Goal: Task Accomplishment & Management: Manage account settings

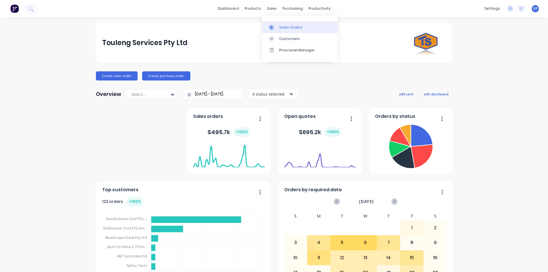
click at [284, 28] on div "Sales Orders" at bounding box center [290, 27] width 23 height 5
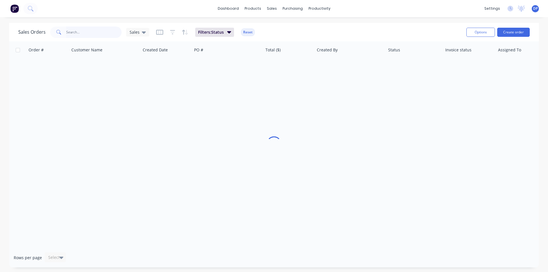
click at [85, 35] on input "text" at bounding box center [94, 32] width 56 height 11
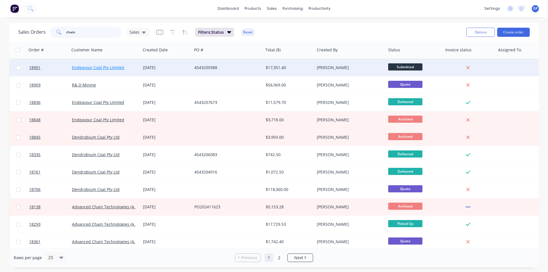
type input "chain"
click at [114, 66] on link "Endeavour Coal Pty Limited" at bounding box center [98, 67] width 52 height 5
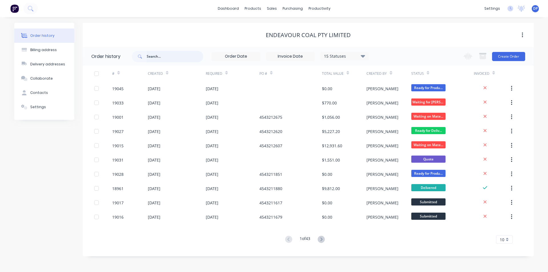
click at [165, 60] on input "text" at bounding box center [175, 56] width 57 height 11
type input "chain"
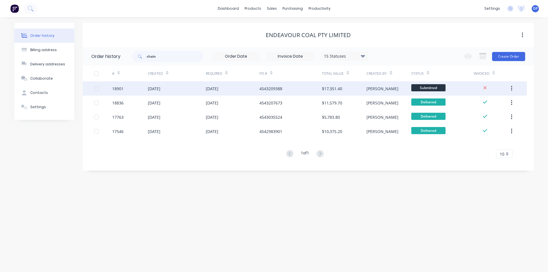
click at [123, 89] on div "18901" at bounding box center [117, 89] width 11 height 6
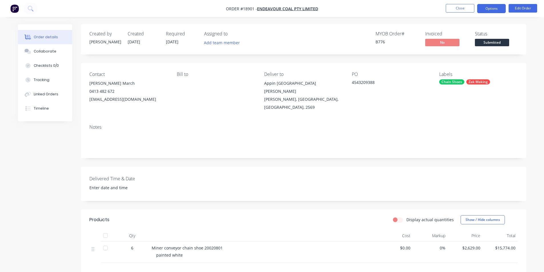
click at [496, 7] on button "Options" at bounding box center [491, 8] width 29 height 9
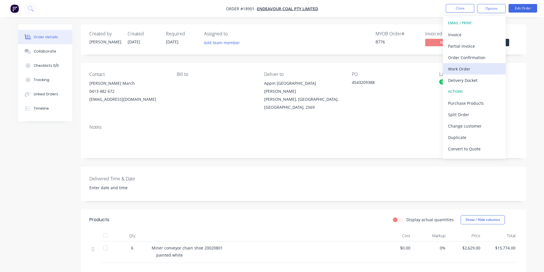
click at [469, 68] on div "Work Order" at bounding box center [474, 69] width 53 height 8
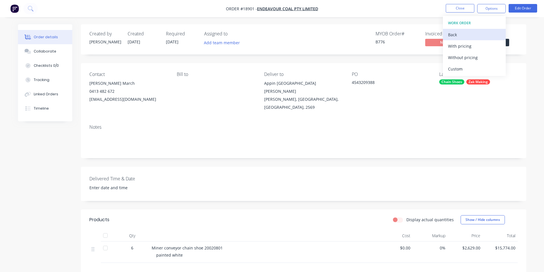
click at [464, 38] on div "Back" at bounding box center [474, 35] width 53 height 8
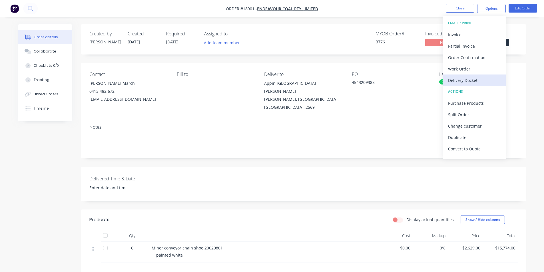
click at [476, 81] on div "Delivery Docket" at bounding box center [474, 80] width 53 height 8
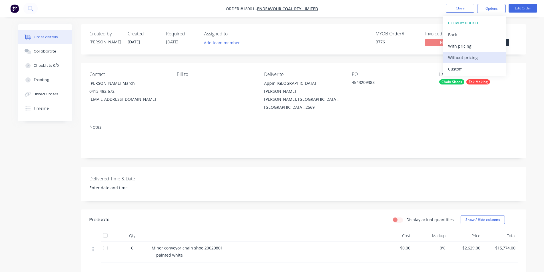
click at [467, 57] on div "Without pricing" at bounding box center [474, 57] width 53 height 8
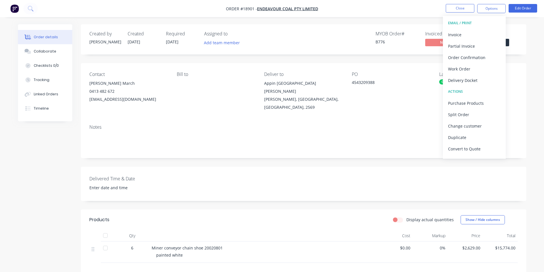
click at [18, 7] on img "button" at bounding box center [14, 8] width 9 height 9
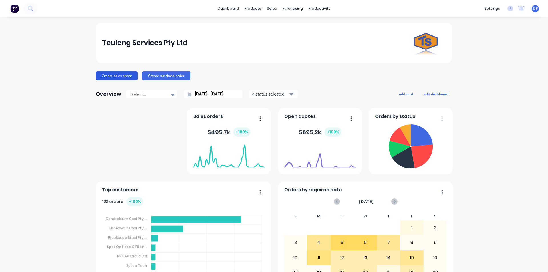
click at [118, 77] on button "Create sales order" at bounding box center [117, 75] width 42 height 9
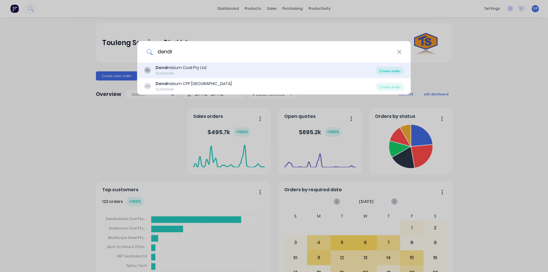
type input "dendr"
click at [390, 70] on div "Create order" at bounding box center [390, 71] width 28 height 8
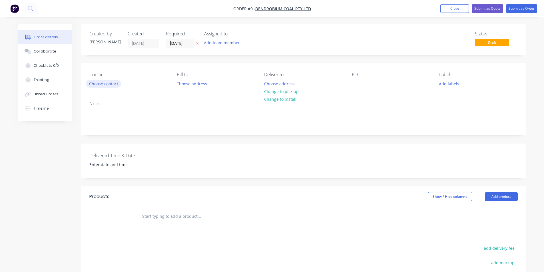
click at [100, 82] on button "Choose contact" at bounding box center [103, 84] width 35 height 8
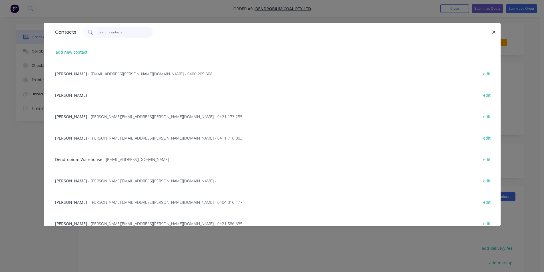
click at [114, 31] on input "text" at bounding box center [126, 32] width 56 height 11
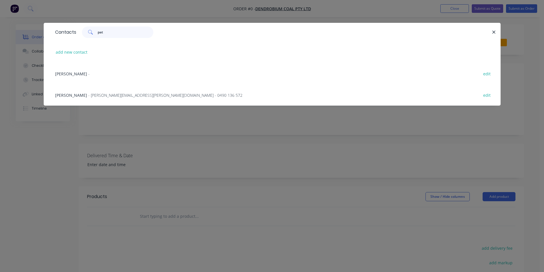
type input "pat"
click at [114, 92] on span "- [PERSON_NAME][EMAIL_ADDRESS][PERSON_NAME][DOMAIN_NAME] - 0490 136 572" at bounding box center [165, 94] width 154 height 5
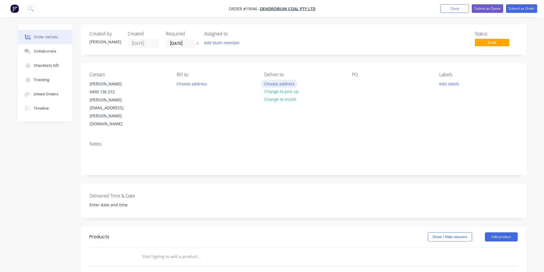
click at [279, 83] on button "Choose address" at bounding box center [279, 84] width 37 height 8
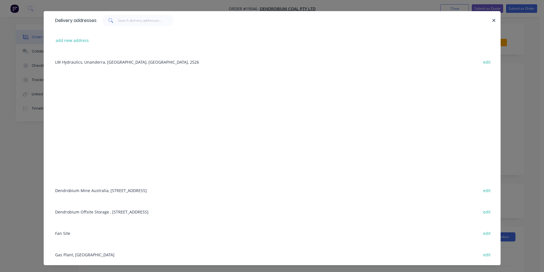
scroll to position [21, 0]
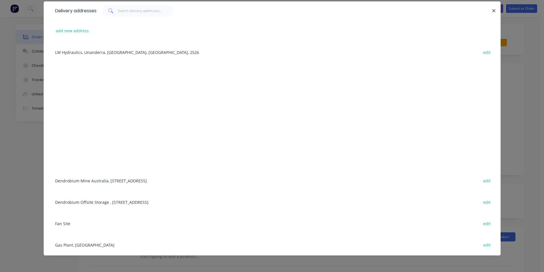
click at [132, 183] on div "Dendrobium Mine [GEOGRAPHIC_DATA], [STREET_ADDRESS] edit" at bounding box center [272, 180] width 440 height 21
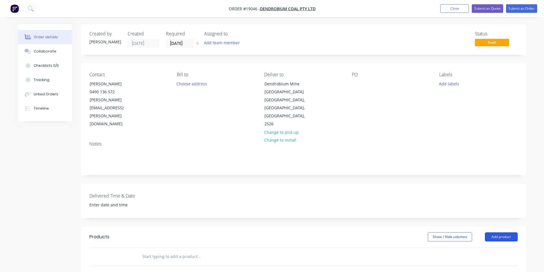
click at [500, 232] on button "Add product" at bounding box center [501, 236] width 33 height 9
click at [484, 259] on div "Basic product" at bounding box center [490, 263] width 44 height 8
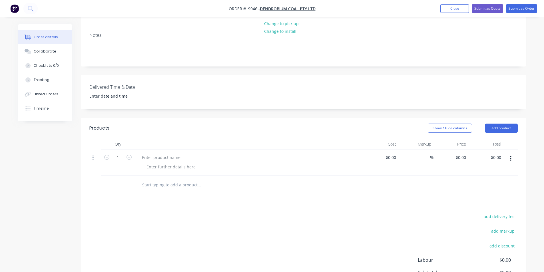
scroll to position [114, 0]
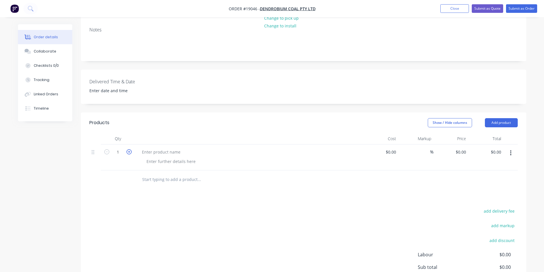
click at [131, 149] on icon "button" at bounding box center [128, 151] width 5 height 5
type input "4"
click at [148, 148] on div at bounding box center [161, 152] width 48 height 8
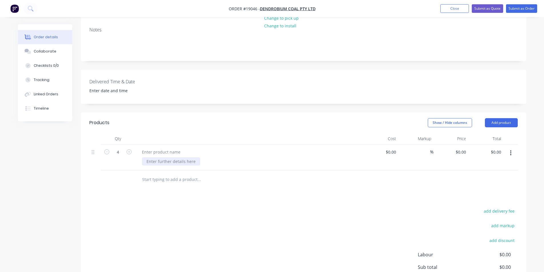
click at [170, 157] on div at bounding box center [171, 161] width 58 height 8
click at [161, 148] on div "Required" at bounding box center [249, 157] width 228 height 26
click at [169, 148] on div at bounding box center [161, 152] width 48 height 8
click at [164, 157] on div "Required" at bounding box center [155, 161] width 27 height 8
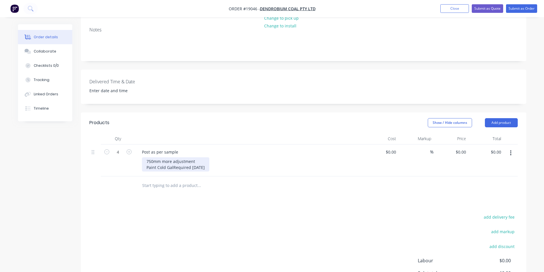
click at [194, 157] on div "750mm more adjustment Paint Cold Gal Required [DATE]" at bounding box center [175, 164] width 67 height 14
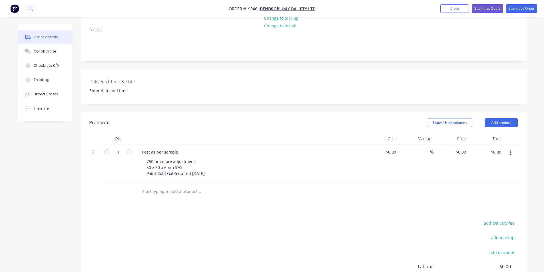
click at [230, 144] on div "Post as per sample 750mm more adjustment 50 x 50 x 6mm SHS Paint Cold Gal Requi…" at bounding box center [249, 163] width 228 height 38
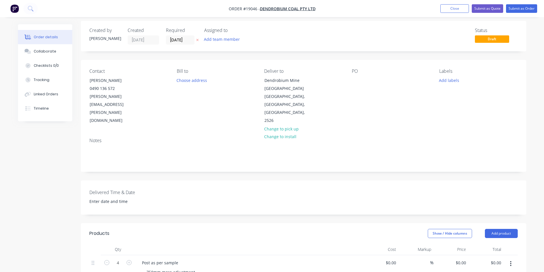
scroll to position [0, 0]
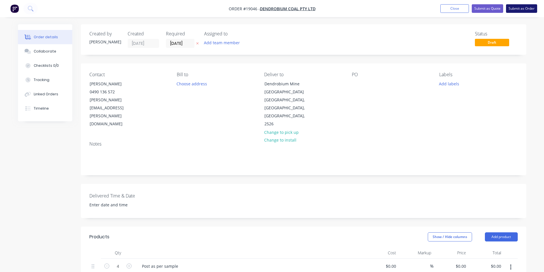
click at [523, 8] on button "Submit as Order" at bounding box center [521, 8] width 31 height 9
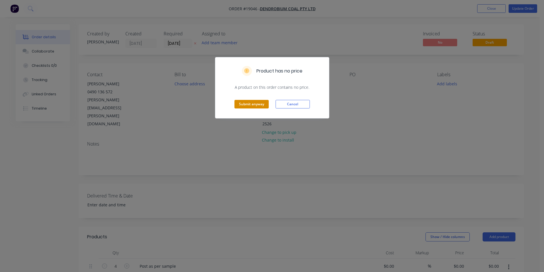
click at [252, 102] on button "Submit anyway" at bounding box center [251, 104] width 34 height 9
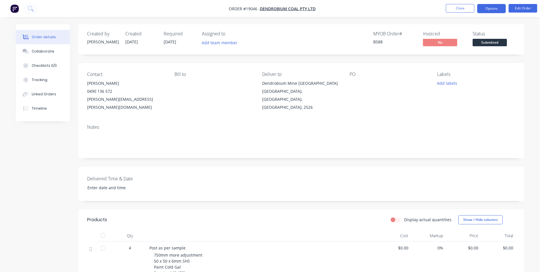
click at [489, 11] on button "Options" at bounding box center [491, 8] width 29 height 9
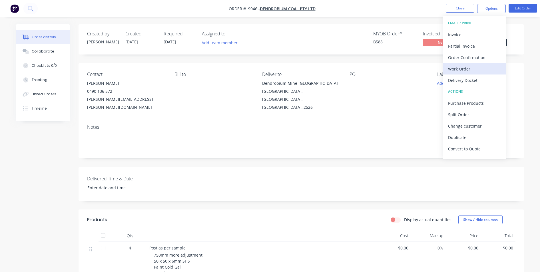
click at [465, 71] on div "Work Order" at bounding box center [474, 69] width 53 height 8
click at [463, 69] on div "Custom" at bounding box center [474, 69] width 53 height 8
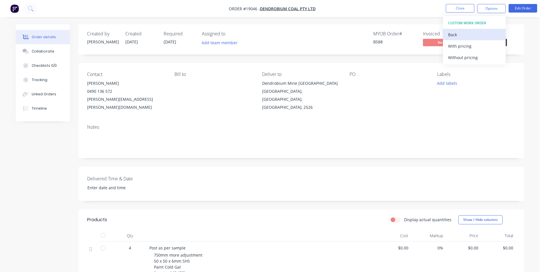
click at [457, 33] on div "Back" at bounding box center [474, 35] width 53 height 8
click at [469, 59] on div "Without pricing" at bounding box center [474, 57] width 53 height 8
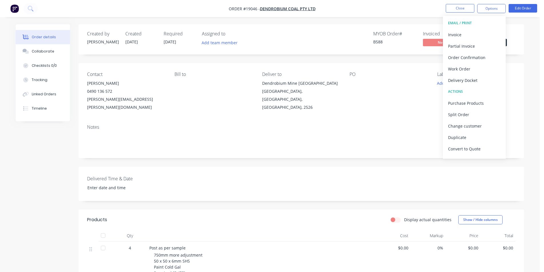
click at [365, 75] on div "PO" at bounding box center [388, 74] width 78 height 5
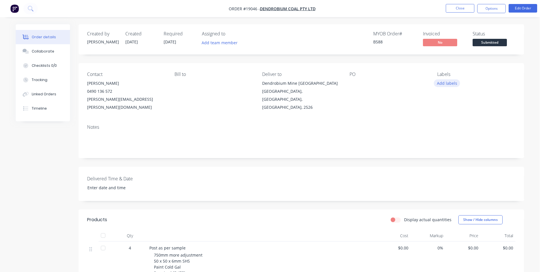
click at [445, 82] on button "Add labels" at bounding box center [447, 83] width 26 height 8
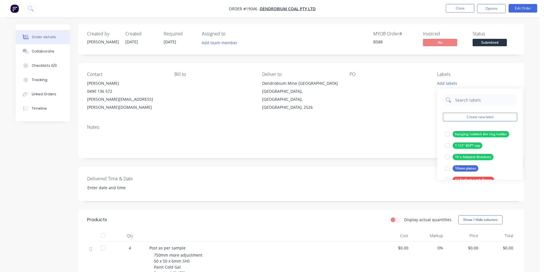
click at [475, 101] on input "text" at bounding box center [484, 99] width 60 height 11
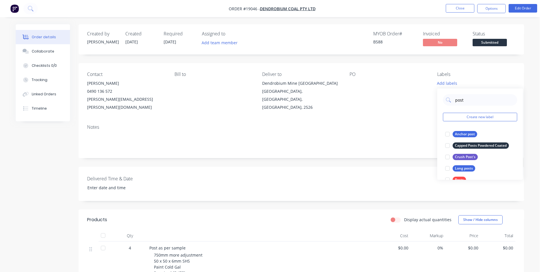
type input "posts"
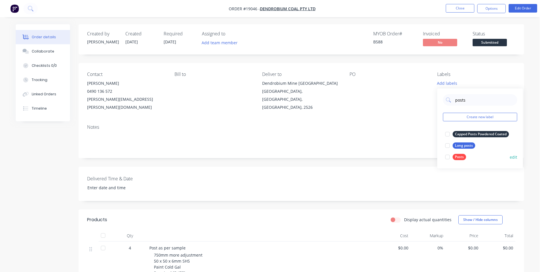
click at [448, 155] on div at bounding box center [447, 156] width 11 height 11
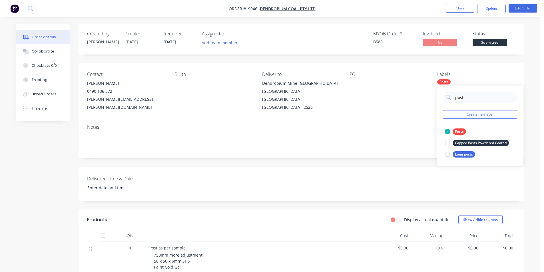
drag, startPoint x: 481, startPoint y: 99, endPoint x: 443, endPoint y: 101, distance: 38.3
click at [443, 101] on div "posts Create new label Posts edit Capped Posts Powdered Coated edit Long posts …" at bounding box center [480, 126] width 86 height 80
type input "urgent"
click at [448, 134] on div at bounding box center [447, 131] width 11 height 11
click at [401, 125] on div "Notes" at bounding box center [301, 126] width 428 height 5
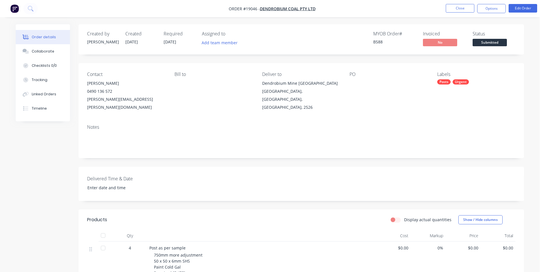
click at [12, 6] on img "button" at bounding box center [14, 8] width 9 height 9
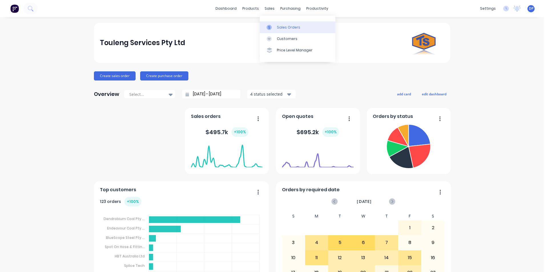
click at [293, 30] on link "Sales Orders" at bounding box center [298, 26] width 76 height 11
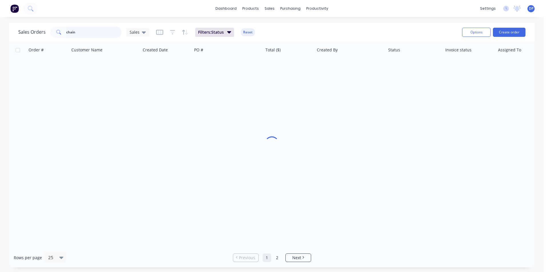
click at [0, 37] on div "Sales Orders chain Sales Filters: Status Reset Options Create order Order # Cus…" at bounding box center [272, 145] width 544 height 245
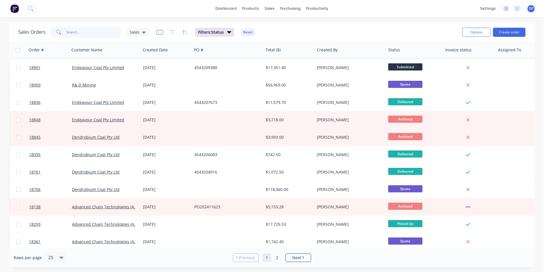
paste input "4543025939"
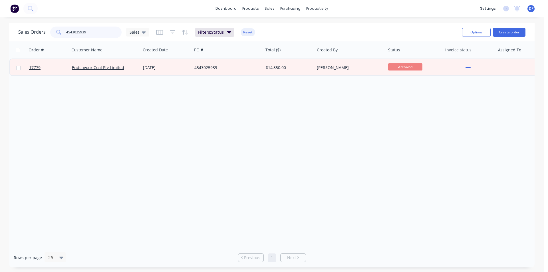
type input "4543025939"
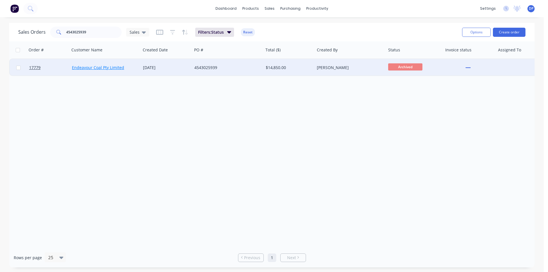
click at [96, 66] on link "Endeavour Coal Pty Limited" at bounding box center [98, 67] width 52 height 5
click at [29, 66] on span "17779" at bounding box center [34, 68] width 11 height 6
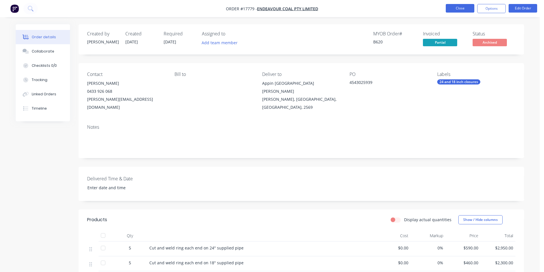
click at [459, 10] on button "Close" at bounding box center [460, 8] width 29 height 9
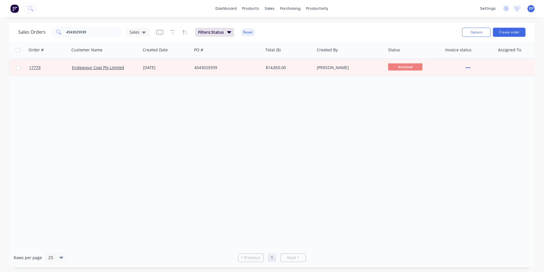
click at [11, 10] on img at bounding box center [14, 8] width 9 height 9
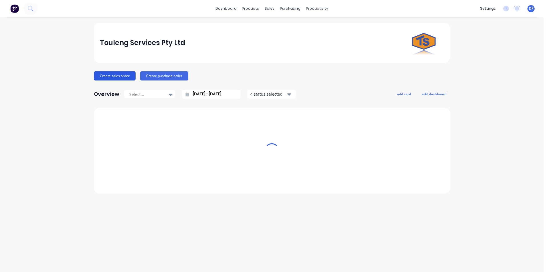
click at [120, 77] on button "Create sales order" at bounding box center [115, 75] width 42 height 9
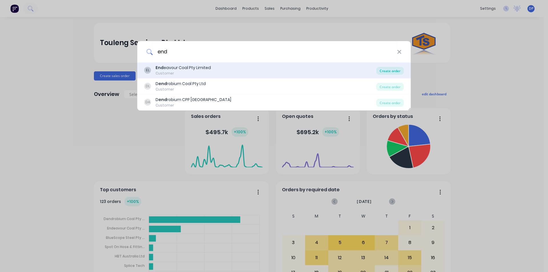
type input "end"
click at [395, 72] on div "Create order" at bounding box center [390, 71] width 28 height 8
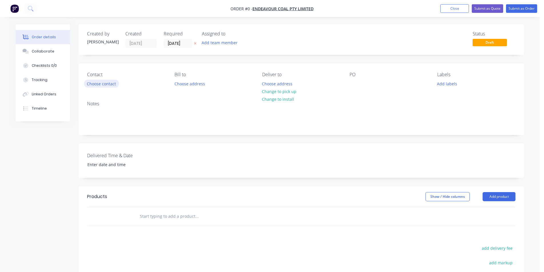
click at [104, 84] on button "Choose contact" at bounding box center [101, 84] width 35 height 8
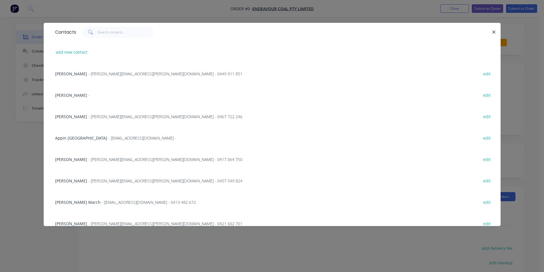
drag, startPoint x: 133, startPoint y: 40, endPoint x: 122, endPoint y: 35, distance: 11.4
click at [132, 40] on div "Contacts" at bounding box center [272, 32] width 457 height 19
click at [117, 34] on input "text" at bounding box center [126, 32] width 56 height 11
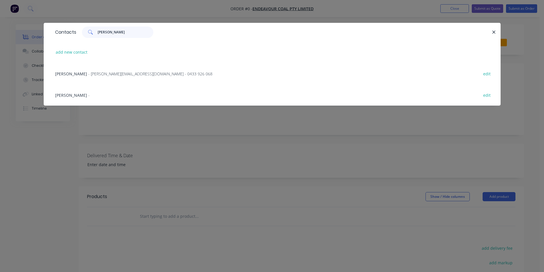
type input "[PERSON_NAME]"
click at [118, 74] on span "- [PERSON_NAME][EMAIL_ADDRESS][DOMAIN_NAME] - 0433 926 068" at bounding box center [150, 73] width 124 height 5
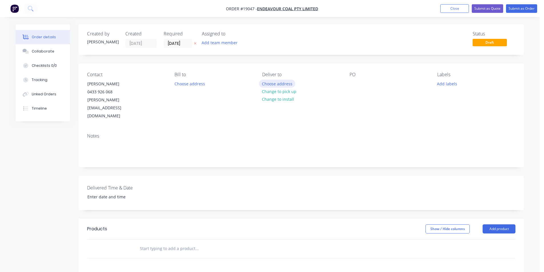
click at [280, 83] on button "Choose address" at bounding box center [277, 84] width 37 height 8
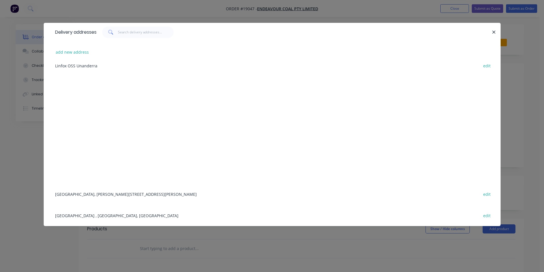
scroll to position [57, 0]
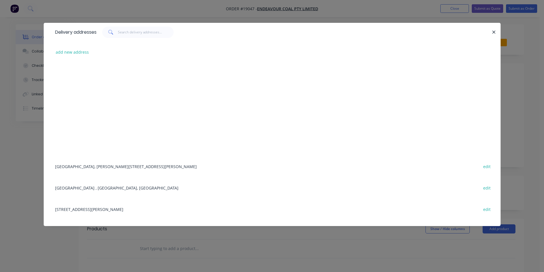
click at [102, 165] on div "[GEOGRAPHIC_DATA], [PERSON_NAME][STREET_ADDRESS][PERSON_NAME] edit" at bounding box center [272, 166] width 440 height 21
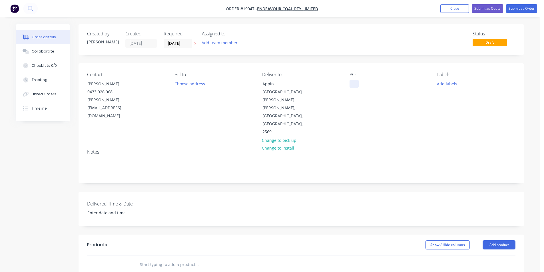
click at [356, 83] on div at bounding box center [353, 84] width 9 height 8
paste div
click at [451, 84] on button "Add labels" at bounding box center [447, 84] width 26 height 8
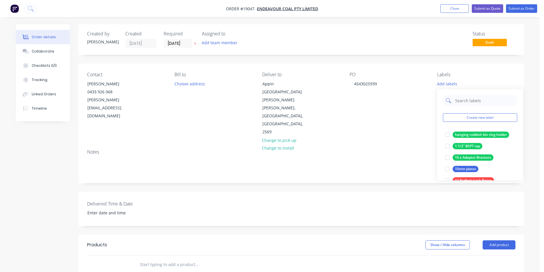
click at [481, 100] on input "text" at bounding box center [484, 100] width 60 height 11
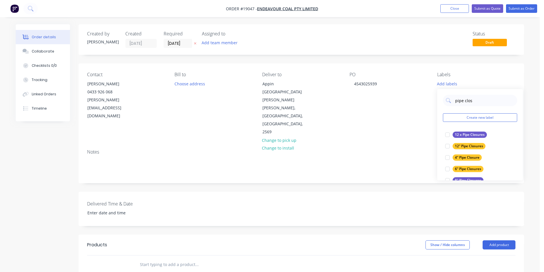
scroll to position [11, 0]
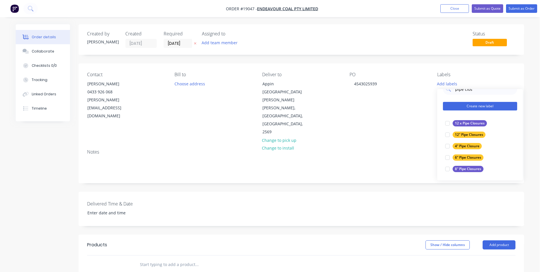
type input "pipe clos"
click at [486, 104] on button "Create new label" at bounding box center [480, 106] width 74 height 9
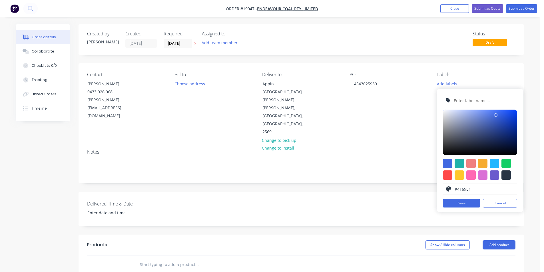
click at [482, 103] on input "text" at bounding box center [483, 100] width 61 height 11
type input "Pipe Closure's"
click at [473, 203] on button "Save" at bounding box center [461, 203] width 37 height 9
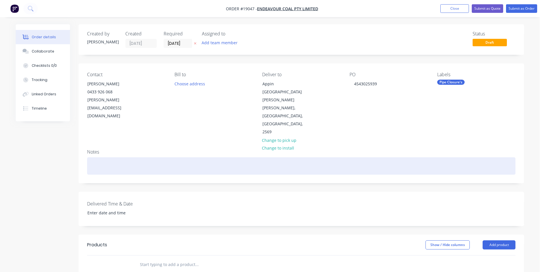
click at [401, 157] on div at bounding box center [301, 165] width 428 height 17
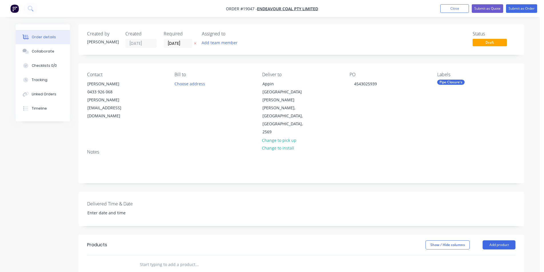
click at [459, 84] on div "Pipe Closure's" at bounding box center [450, 82] width 27 height 5
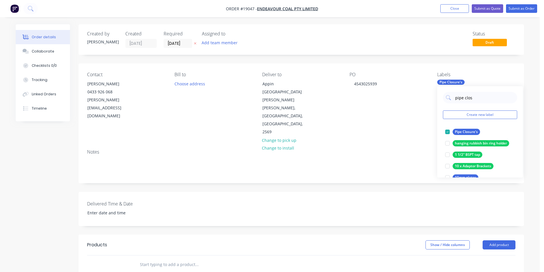
click at [513, 131] on div "pipe clos Create new label Pipe Closure's edit hanging rubbish bin ring holder …" at bounding box center [480, 131] width 86 height 91
click at [510, 132] on button "edit" at bounding box center [512, 132] width 7 height 6
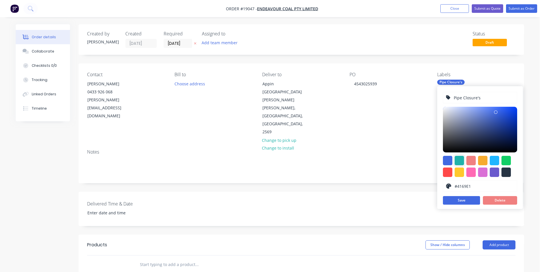
click at [459, 160] on div at bounding box center [458, 160] width 9 height 9
type input "#20B2AA"
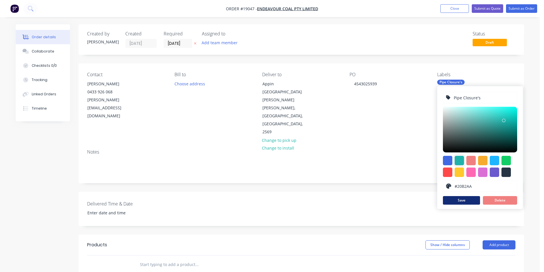
click at [464, 201] on button "Save" at bounding box center [461, 200] width 37 height 9
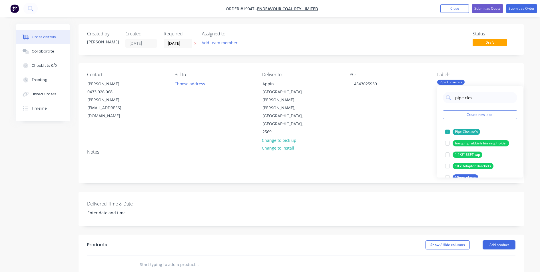
click at [398, 145] on div "Notes" at bounding box center [300, 164] width 445 height 38
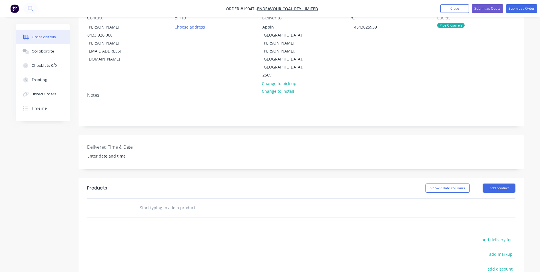
scroll to position [57, 0]
click at [502, 183] on button "Add product" at bounding box center [498, 187] width 33 height 9
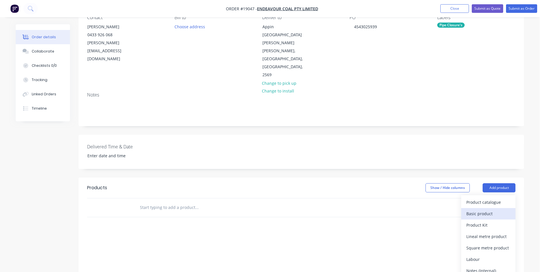
click at [489, 209] on div "Basic product" at bounding box center [488, 213] width 44 height 8
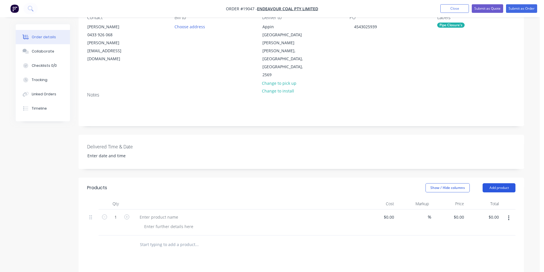
click at [495, 183] on button "Add product" at bounding box center [498, 187] width 33 height 9
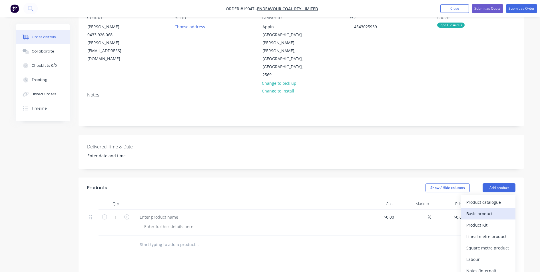
click at [491, 209] on div "Basic product" at bounding box center [488, 213] width 44 height 8
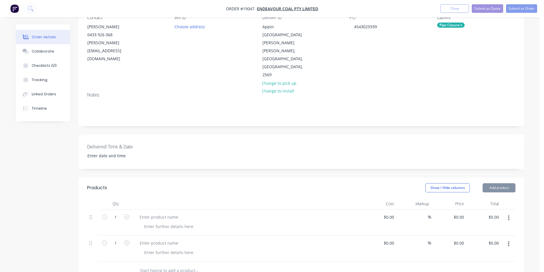
click at [499, 183] on button "Add product" at bounding box center [498, 187] width 33 height 9
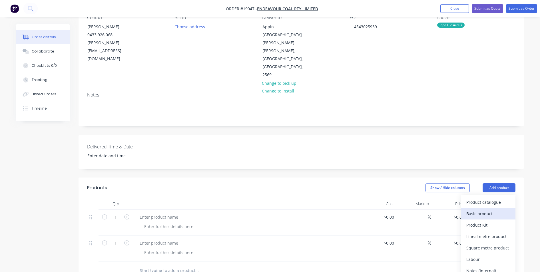
click at [495, 209] on div "Basic product" at bounding box center [488, 213] width 44 height 8
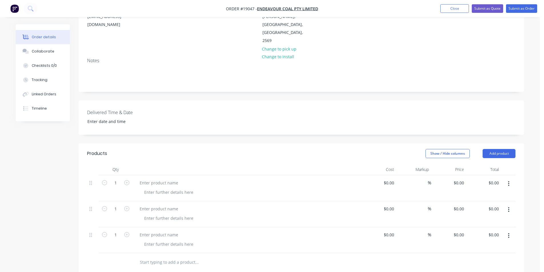
scroll to position [143, 0]
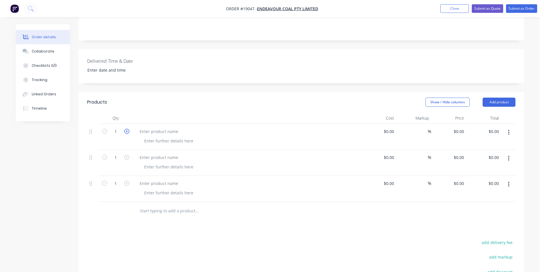
click at [127, 129] on icon "button" at bounding box center [126, 131] width 5 height 5
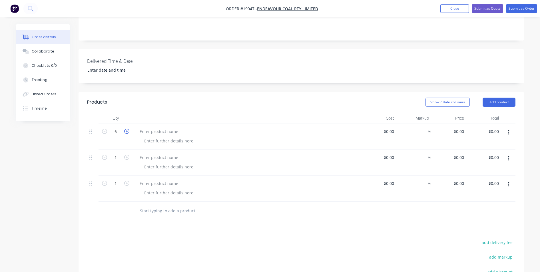
click at [127, 129] on icon "button" at bounding box center [126, 131] width 5 height 5
type input "10"
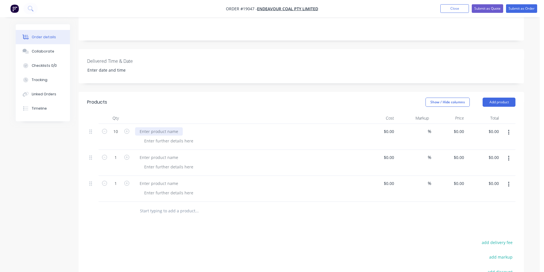
click at [159, 127] on div at bounding box center [159, 131] width 48 height 8
click at [459, 127] on input "0" at bounding box center [462, 131] width 7 height 8
type input "$590.00"
type input "$5,900.00"
click at [130, 154] on button "button" at bounding box center [126, 157] width 7 height 6
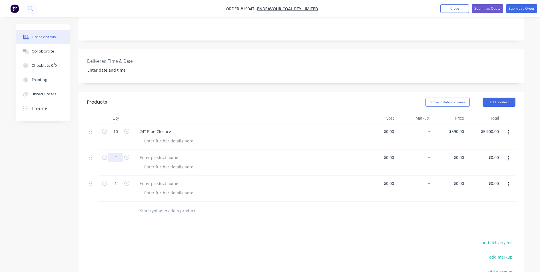
click at [121, 134] on input "2" at bounding box center [115, 131] width 15 height 9
type input "10"
click at [151, 153] on div at bounding box center [159, 157] width 48 height 8
click at [463, 153] on input "0" at bounding box center [462, 157] width 7 height 8
type input "$460.00"
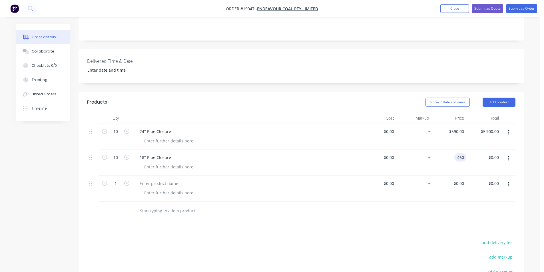
type input "$4,600.00"
click at [124, 180] on button "button" at bounding box center [126, 183] width 7 height 6
click at [115, 136] on input "2" at bounding box center [115, 131] width 15 height 9
type input "20"
click at [146, 179] on div at bounding box center [159, 183] width 48 height 8
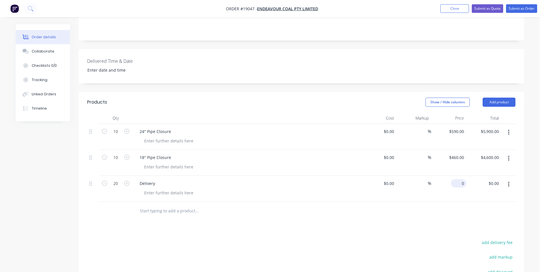
click at [462, 179] on input "0" at bounding box center [459, 183] width 13 height 8
type input "$150.00"
type input "$3,000.00"
click at [432, 206] on div "Products Show / Hide columns Add product Qty Cost Markup Price Total 10 24" Pip…" at bounding box center [300, 224] width 445 height 265
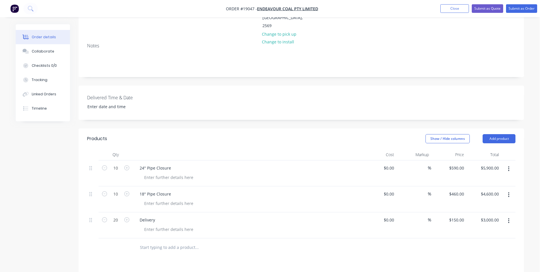
scroll to position [0, 0]
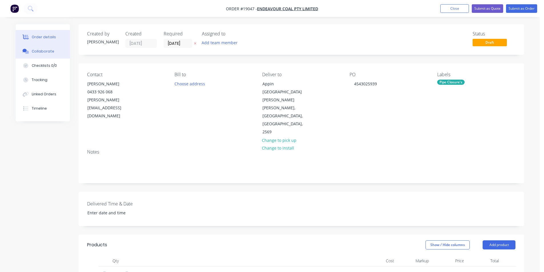
click at [36, 48] on button "Collaborate" at bounding box center [43, 51] width 54 height 14
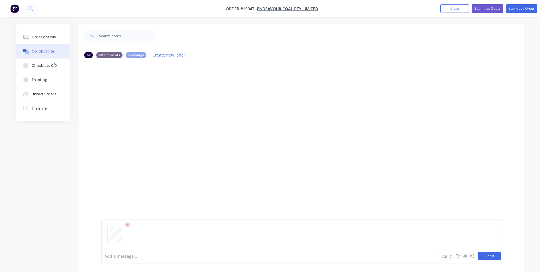
click at [497, 256] on button "Send" at bounding box center [489, 256] width 23 height 9
click at [39, 38] on div "Order details" at bounding box center [44, 37] width 24 height 5
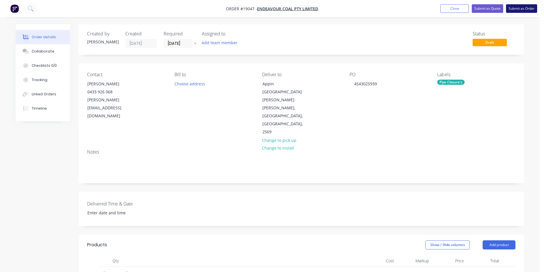
click at [525, 11] on button "Submit as Order" at bounding box center [521, 8] width 31 height 9
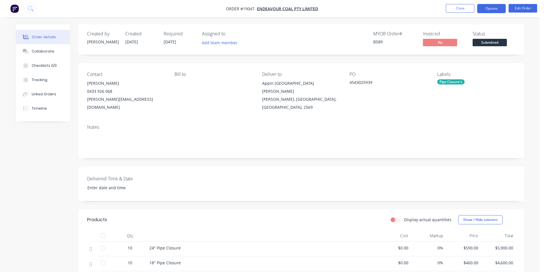
click at [482, 9] on button "Options" at bounding box center [491, 8] width 29 height 9
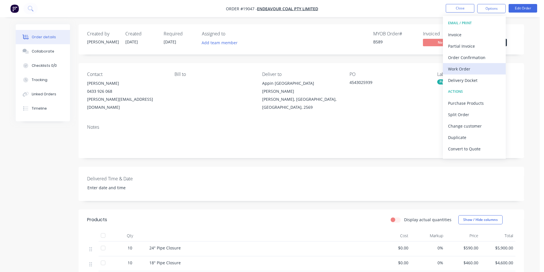
click at [478, 71] on div "Work Order" at bounding box center [474, 69] width 53 height 8
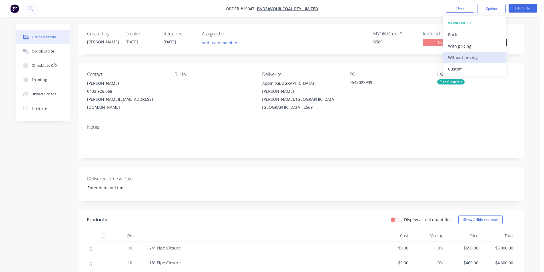
click at [470, 59] on div "Without pricing" at bounding box center [474, 57] width 53 height 8
click at [15, 9] on img "button" at bounding box center [14, 8] width 9 height 9
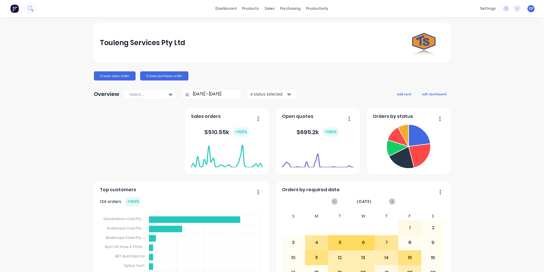
click at [30, 10] on icon at bounding box center [30, 8] width 5 height 5
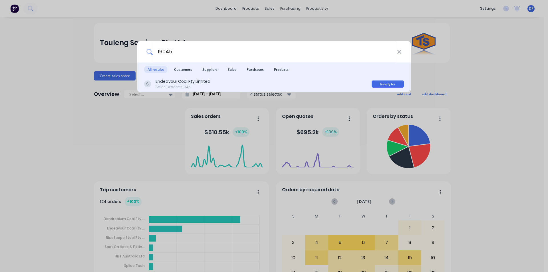
type input "19045"
click at [189, 86] on div "Sales Order #19045" at bounding box center [183, 86] width 55 height 5
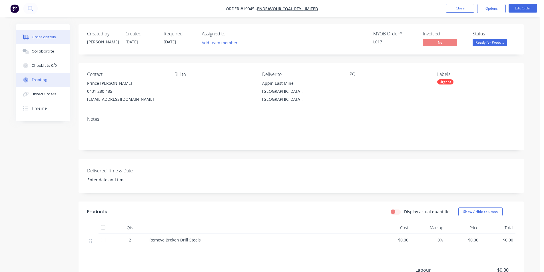
click at [49, 80] on button "Tracking" at bounding box center [43, 80] width 54 height 14
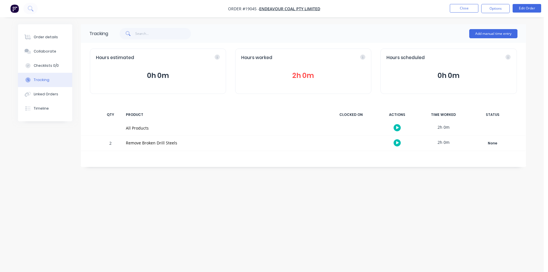
click at [307, 77] on button "2h 0m" at bounding box center [303, 75] width 124 height 11
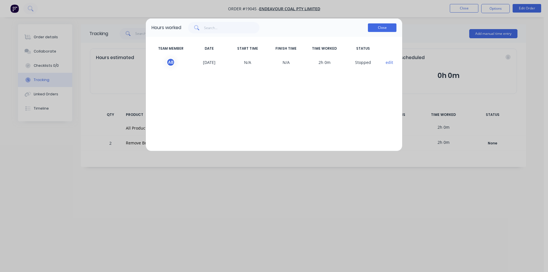
click at [387, 28] on button "Close" at bounding box center [382, 27] width 29 height 9
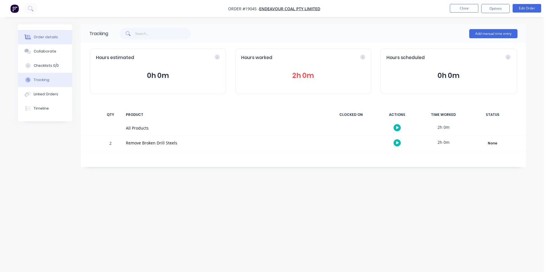
click at [54, 35] on div "Order details" at bounding box center [46, 37] width 24 height 5
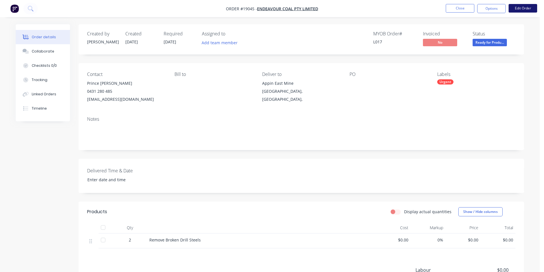
click at [527, 7] on button "Edit Order" at bounding box center [522, 8] width 29 height 9
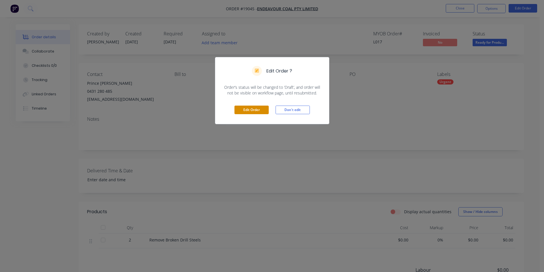
click at [246, 107] on button "Edit Order" at bounding box center [251, 110] width 34 height 9
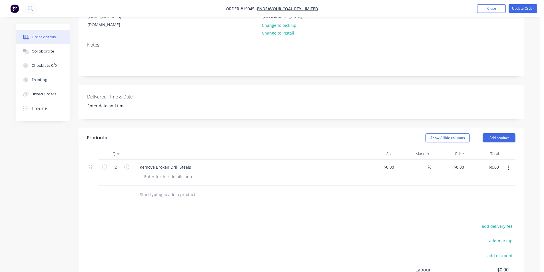
scroll to position [86, 0]
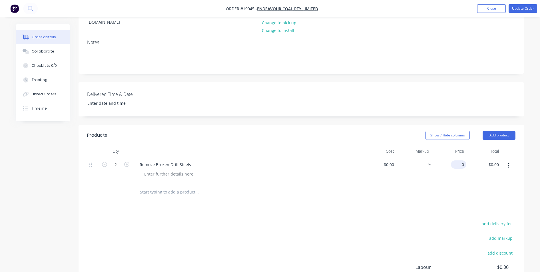
click at [463, 160] on input "0" at bounding box center [459, 164] width 13 height 8
type input "$450.00"
type input "$900.00"
click at [102, 162] on icon "button" at bounding box center [104, 164] width 5 height 5
type input "1"
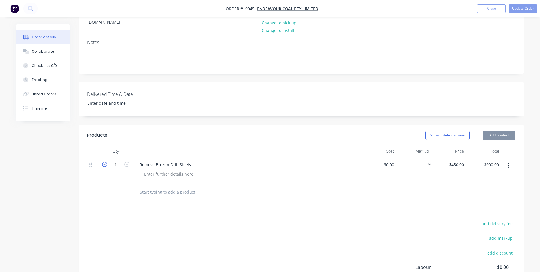
type input "$450.00"
click at [378, 220] on div "add delivery fee add markup add discount Labour $0.00 Sub total $450.00 Margin …" at bounding box center [301, 275] width 428 height 110
click at [170, 170] on div at bounding box center [169, 174] width 58 height 8
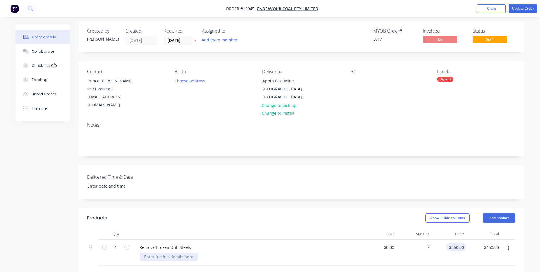
scroll to position [0, 0]
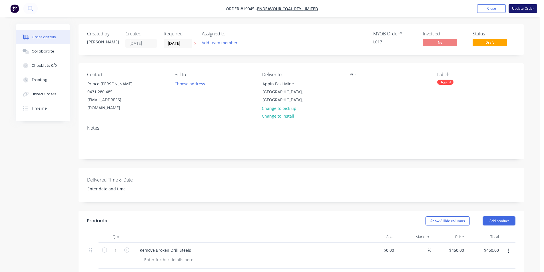
click at [527, 6] on button "Update Order" at bounding box center [522, 8] width 29 height 9
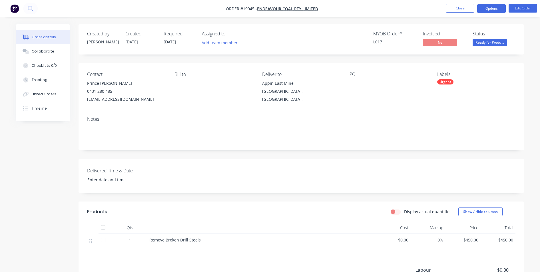
click at [490, 11] on button "Options" at bounding box center [491, 8] width 29 height 9
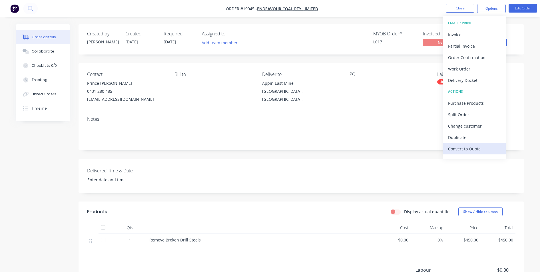
click at [475, 148] on div "Convert to Quote" at bounding box center [474, 149] width 53 height 8
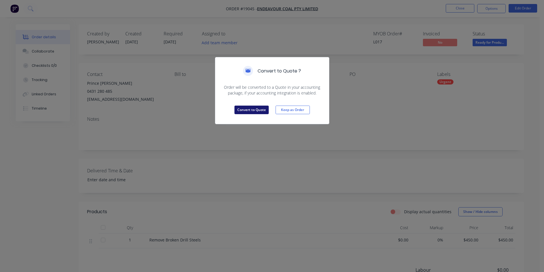
click at [257, 107] on button "Convert to Quote" at bounding box center [251, 110] width 34 height 9
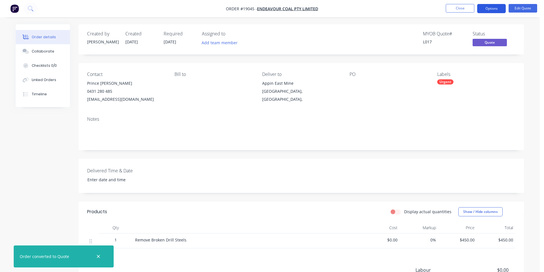
click at [491, 12] on button "Options" at bounding box center [491, 8] width 29 height 9
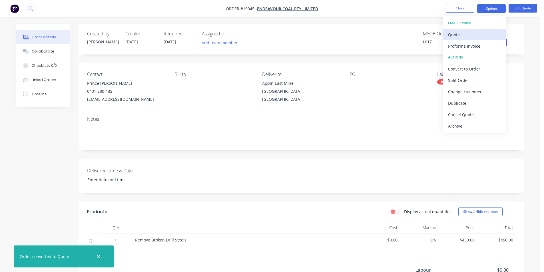
click at [481, 36] on div "Quote" at bounding box center [474, 35] width 53 height 8
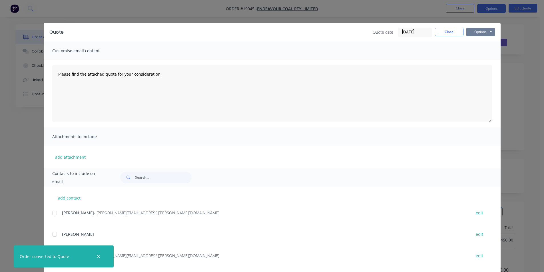
click at [481, 31] on button "Options" at bounding box center [480, 32] width 29 height 9
click at [481, 53] on button "Print" at bounding box center [484, 51] width 37 height 9
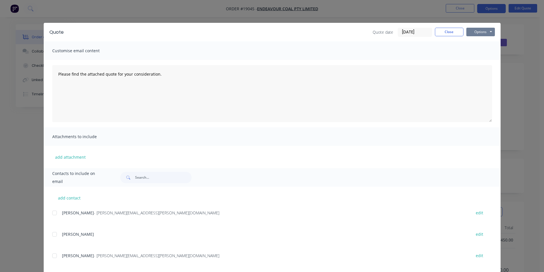
click at [483, 32] on button "Options" at bounding box center [480, 32] width 29 height 9
click at [485, 51] on button "Print" at bounding box center [484, 51] width 37 height 9
click at [448, 30] on button "Close" at bounding box center [449, 32] width 29 height 9
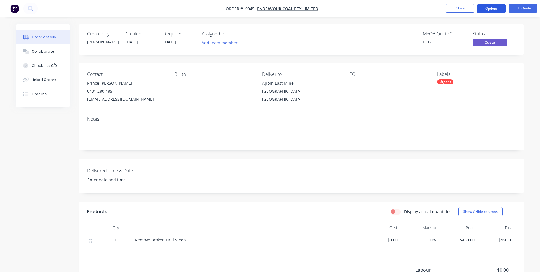
click at [491, 5] on button "Options" at bounding box center [491, 8] width 29 height 9
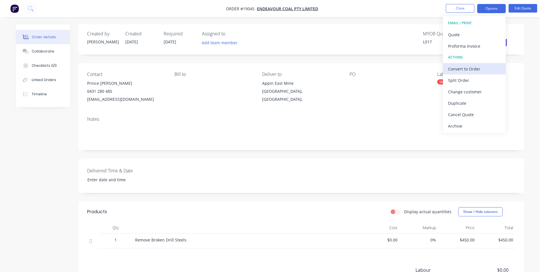
click at [463, 69] on div "Convert to Order" at bounding box center [474, 69] width 53 height 8
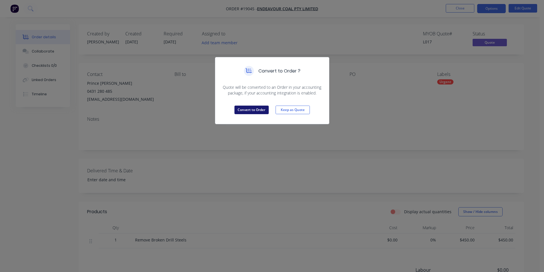
click at [257, 109] on button "Convert to Order" at bounding box center [251, 110] width 34 height 9
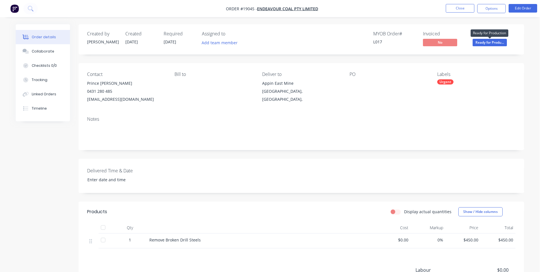
click at [475, 43] on span "Ready for Produ..." at bounding box center [489, 42] width 34 height 7
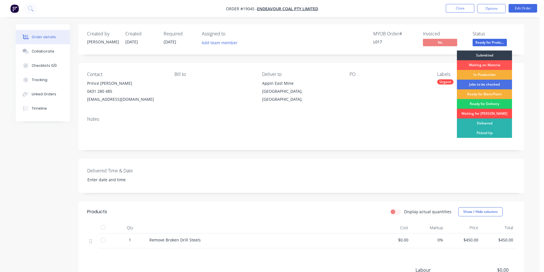
click at [488, 112] on div "Waiting for [PERSON_NAME]" at bounding box center [484, 114] width 55 height 10
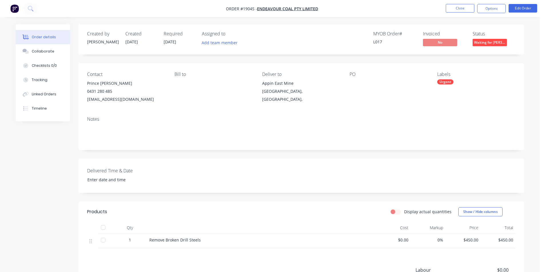
click at [12, 11] on img "button" at bounding box center [14, 8] width 9 height 9
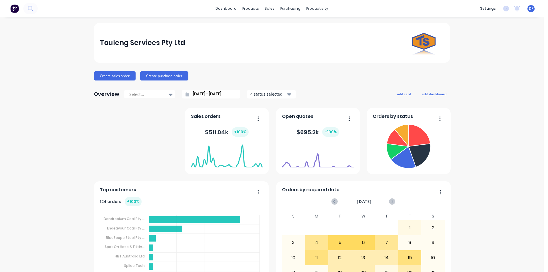
click at [36, 15] on div "dashboard products sales purchasing productivity dashboard products Product Cat…" at bounding box center [272, 8] width 544 height 17
click at [30, 8] on icon at bounding box center [30, 8] width 5 height 5
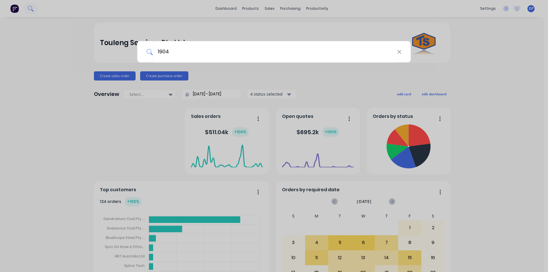
type input "19041"
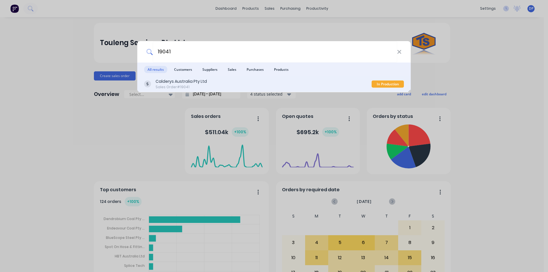
click at [202, 85] on div "Sales Order #19041" at bounding box center [181, 86] width 51 height 5
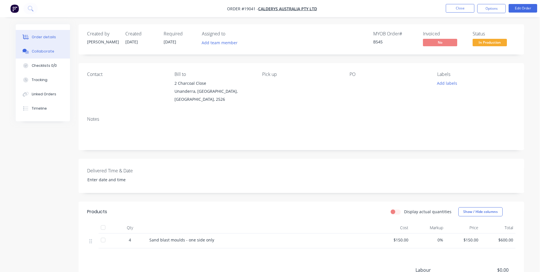
click at [57, 56] on button "Collaborate" at bounding box center [43, 51] width 54 height 14
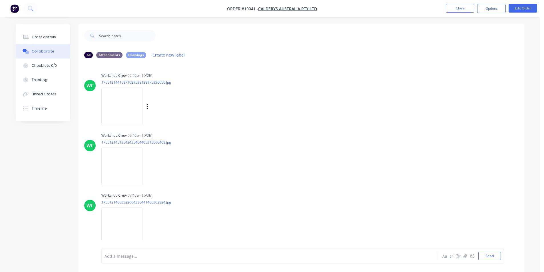
click at [136, 109] on img at bounding box center [121, 106] width 41 height 37
click at [38, 40] on button "Order details" at bounding box center [43, 37] width 54 height 14
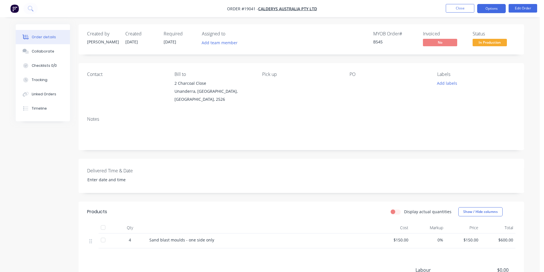
click at [493, 10] on button "Options" at bounding box center [491, 8] width 29 height 9
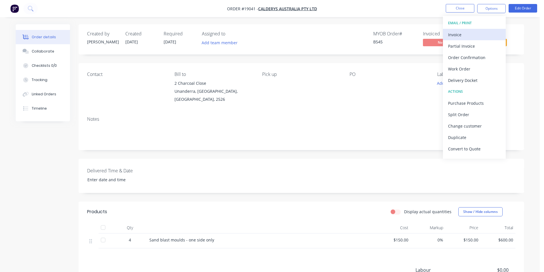
click at [470, 35] on div "Invoice" at bounding box center [474, 35] width 53 height 8
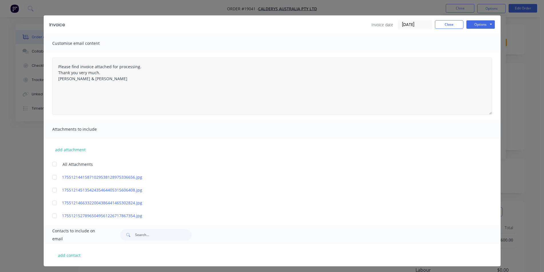
scroll to position [10, 0]
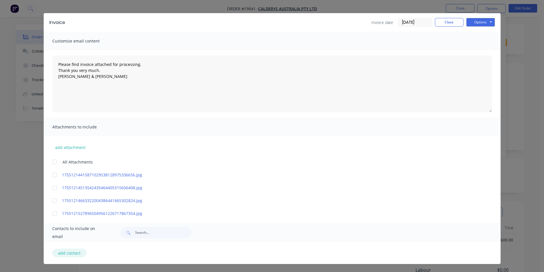
click at [63, 252] on button "add contact" at bounding box center [69, 253] width 34 height 9
type textarea "Please find invoice attached for processing. Thank you very much. [PERSON_NAME]…"
select select "AU"
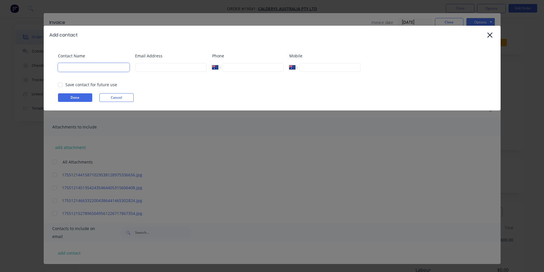
click at [87, 68] on input at bounding box center [93, 67] width 71 height 9
click at [160, 70] on input at bounding box center [170, 67] width 71 height 9
paste input "[PERSON_NAME][EMAIL_ADDRESS][PERSON_NAME][DOMAIN_NAME]"
type input "[PERSON_NAME][EMAIL_ADDRESS][PERSON_NAME][DOMAIN_NAME]"
click at [81, 70] on input at bounding box center [93, 67] width 71 height 9
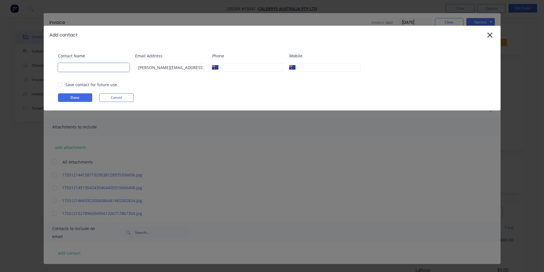
click at [84, 68] on input at bounding box center [93, 67] width 71 height 9
paste input "[PERSON_NAME]"
click at [59, 83] on div at bounding box center [60, 84] width 11 height 11
type input "[PERSON_NAME]"
click at [261, 72] on div "Phone International [GEOGRAPHIC_DATA] [GEOGRAPHIC_DATA] [GEOGRAPHIC_DATA] [GEOG…" at bounding box center [247, 64] width 71 height 23
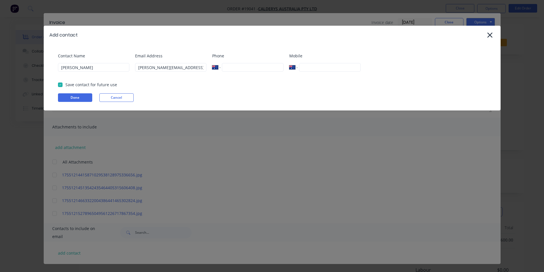
click at [236, 66] on input "tel" at bounding box center [252, 67] width 61 height 9
type input "[PHONE_NUMBER]"
click at [76, 96] on button "Done" at bounding box center [75, 97] width 34 height 9
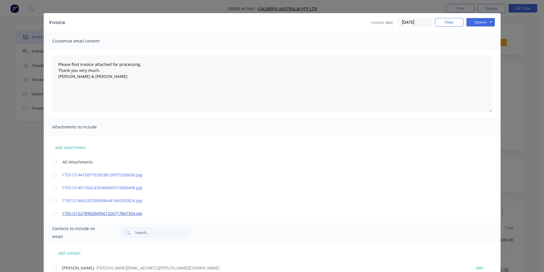
scroll to position [31, 0]
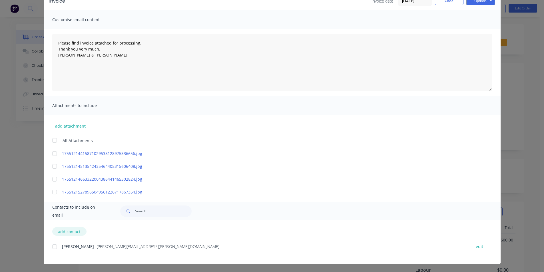
click at [68, 232] on button "add contact" at bounding box center [69, 231] width 34 height 9
type textarea "Please find invoice attached for processing. Thank you very much. [PERSON_NAME]…"
select select "AU"
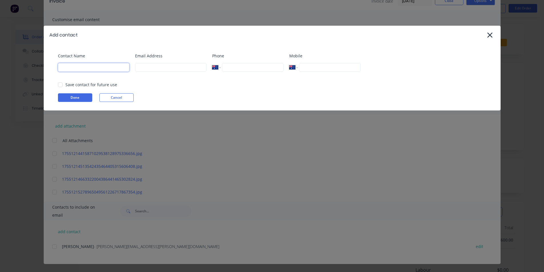
click at [88, 71] on input at bounding box center [93, 67] width 71 height 9
click at [88, 70] on input "Toul" at bounding box center [93, 67] width 71 height 9
type input "Touleng"
click at [158, 65] on input at bounding box center [170, 67] width 71 height 9
type input "[EMAIL_ADDRESS][DOMAIN_NAME]"
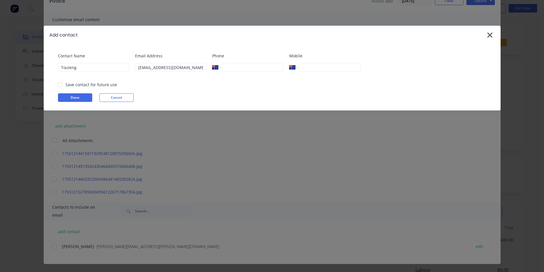
type input "0421 523 739"
drag, startPoint x: 267, startPoint y: 68, endPoint x: 223, endPoint y: 70, distance: 44.0
click at [223, 70] on input "0421 523 739" at bounding box center [252, 67] width 61 height 9
click at [60, 87] on div at bounding box center [60, 84] width 11 height 11
click at [74, 96] on button "Done" at bounding box center [75, 97] width 34 height 9
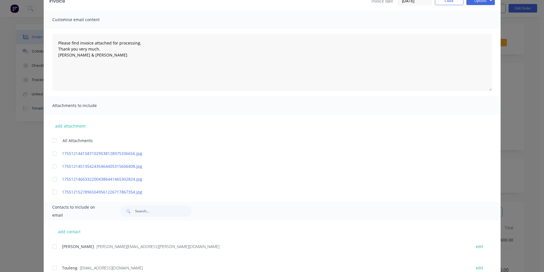
scroll to position [53, 0]
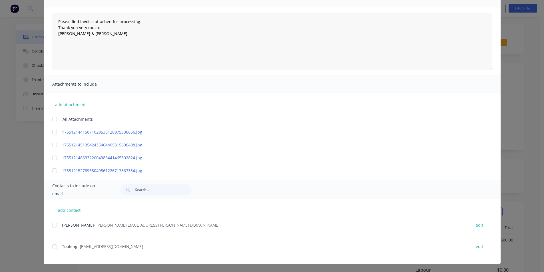
click at [53, 225] on div at bounding box center [54, 224] width 11 height 11
click at [51, 246] on div at bounding box center [54, 246] width 11 height 11
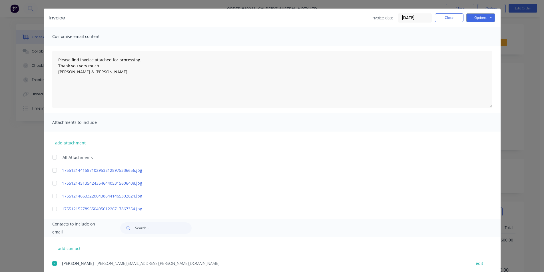
scroll to position [0, 0]
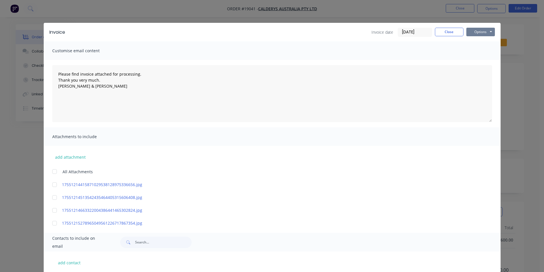
click at [481, 31] on button "Options" at bounding box center [480, 32] width 29 height 9
click at [486, 60] on button "Email" at bounding box center [484, 60] width 37 height 9
type textarea "Please find invoice attached for processing. Thank you very much. [PERSON_NAME]…"
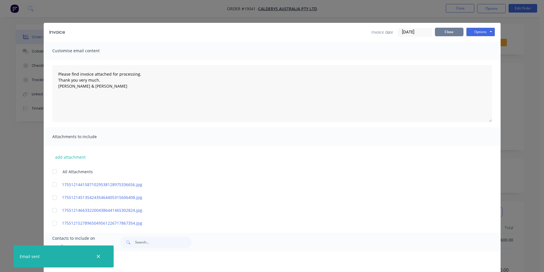
click at [443, 34] on button "Close" at bounding box center [449, 32] width 29 height 9
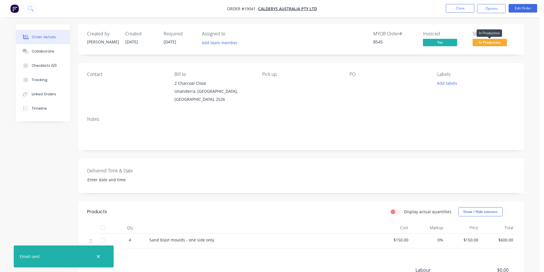
click at [485, 41] on span "In Production" at bounding box center [489, 42] width 34 height 7
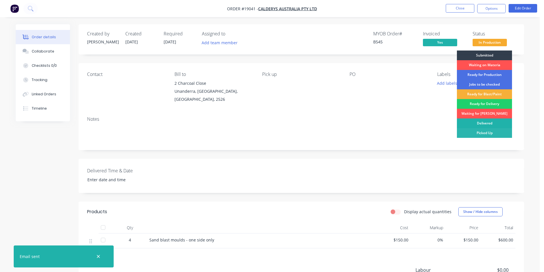
click at [485, 121] on div "Delivered" at bounding box center [484, 123] width 55 height 10
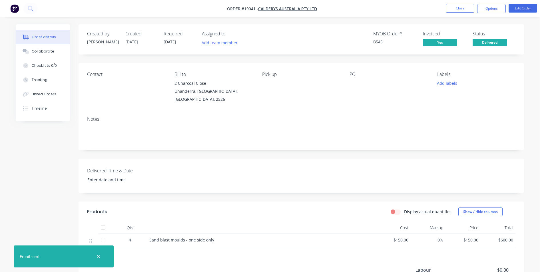
click at [16, 8] on img "button" at bounding box center [14, 8] width 9 height 9
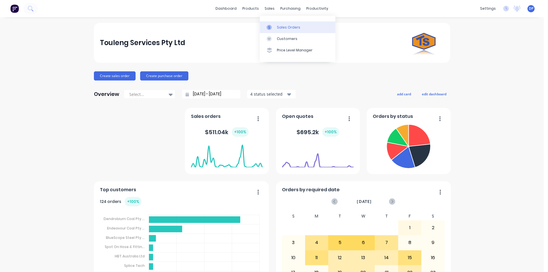
click at [289, 30] on div "Sales Orders" at bounding box center [288, 27] width 23 height 5
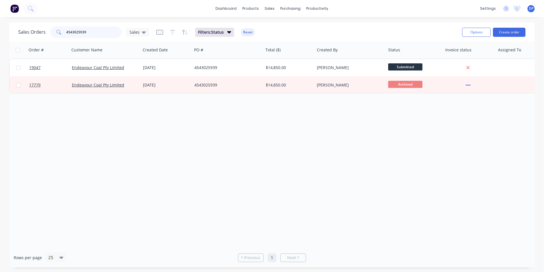
click at [27, 36] on div "Sales Orders 4543025939 Sales" at bounding box center [83, 32] width 131 height 11
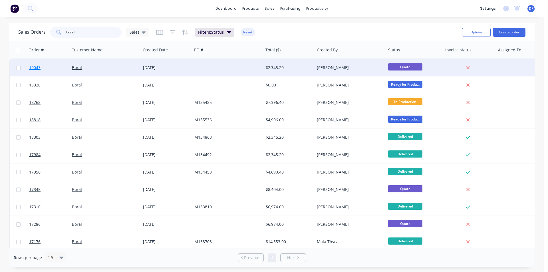
type input "boral"
click at [33, 68] on span "19043" at bounding box center [34, 68] width 11 height 6
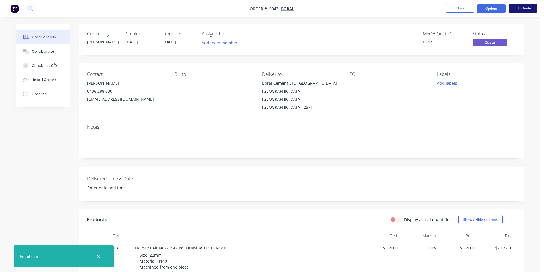
click at [525, 11] on button "Edit Quote" at bounding box center [522, 8] width 29 height 9
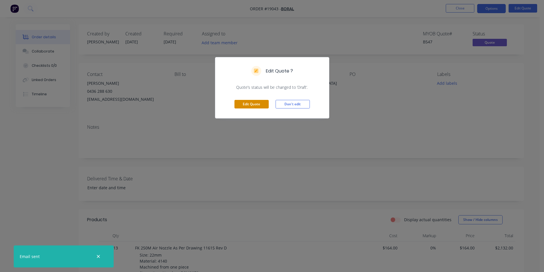
click at [262, 100] on button "Edit Quote" at bounding box center [251, 104] width 34 height 9
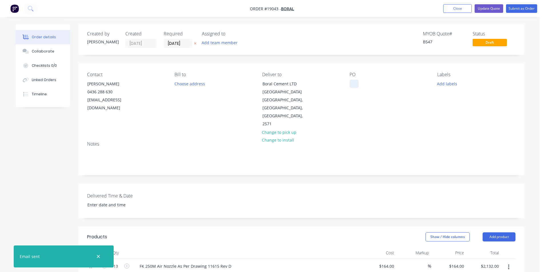
click at [355, 83] on div at bounding box center [353, 84] width 9 height 8
click at [410, 84] on div "PO M135764" at bounding box center [388, 100] width 78 height 56
drag, startPoint x: 440, startPoint y: 84, endPoint x: 471, endPoint y: 85, distance: 30.5
click at [441, 84] on button "Add labels" at bounding box center [447, 84] width 26 height 8
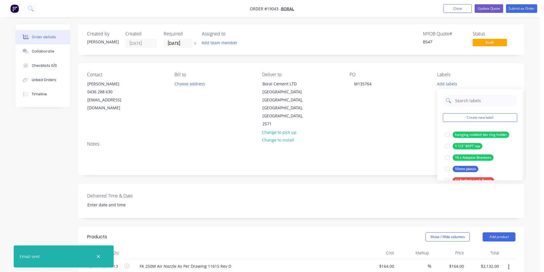
click at [461, 99] on input "text" at bounding box center [484, 100] width 60 height 11
type input "nozzles"
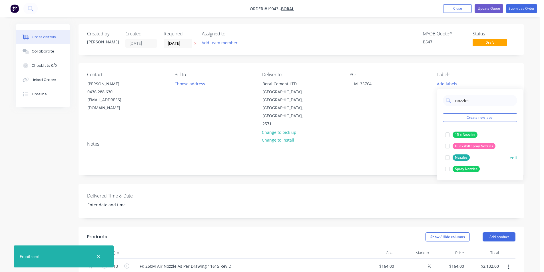
click at [447, 158] on div at bounding box center [447, 157] width 11 height 11
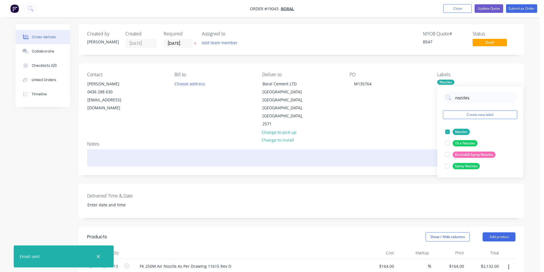
click at [404, 150] on div at bounding box center [301, 157] width 428 height 17
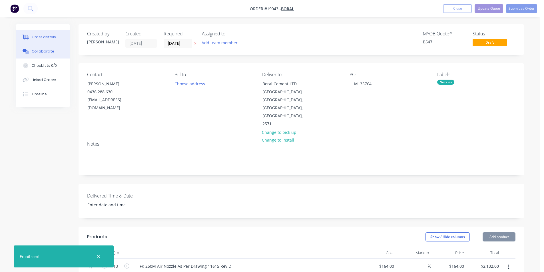
click at [45, 56] on button "Collaborate" at bounding box center [43, 51] width 54 height 14
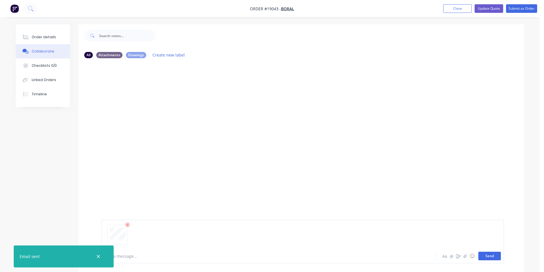
click at [491, 254] on button "Send" at bounding box center [489, 256] width 23 height 9
click at [47, 37] on div "Order details" at bounding box center [44, 37] width 24 height 5
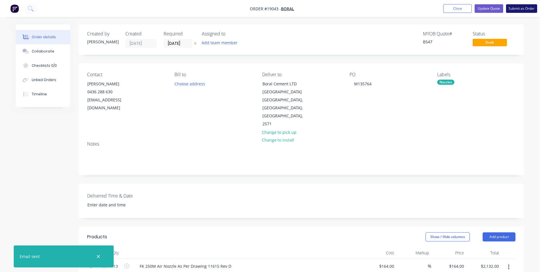
click at [523, 10] on button "Submit as Order" at bounding box center [521, 8] width 31 height 9
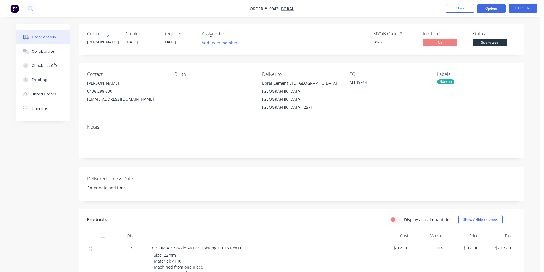
click at [484, 12] on button "Options" at bounding box center [491, 8] width 29 height 9
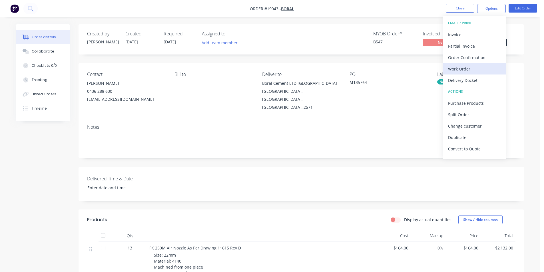
click at [474, 71] on div "Work Order" at bounding box center [474, 69] width 53 height 8
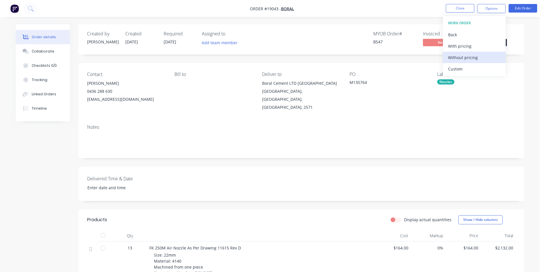
click at [474, 59] on div "Without pricing" at bounding box center [474, 57] width 53 height 8
click at [184, 167] on div "Delivered Time & Date" at bounding box center [300, 184] width 445 height 34
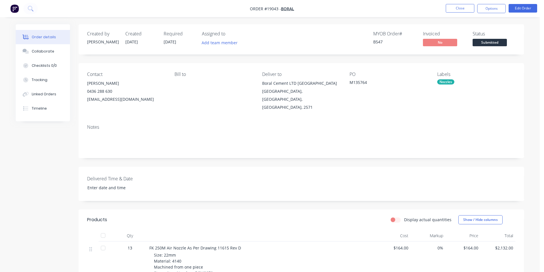
click at [14, 10] on img "button" at bounding box center [14, 8] width 9 height 9
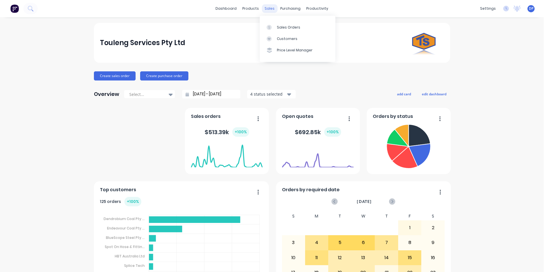
click at [269, 6] on div "sales" at bounding box center [270, 8] width 16 height 9
click at [286, 25] on div "Sales Orders" at bounding box center [288, 27] width 23 height 5
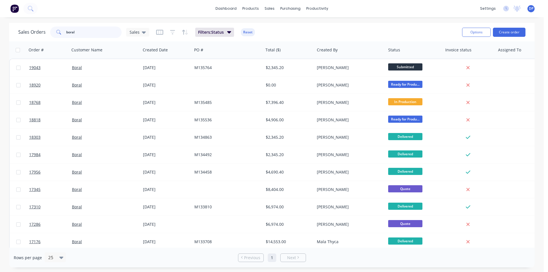
drag, startPoint x: 46, startPoint y: 33, endPoint x: 43, endPoint y: 34, distance: 3.4
click at [43, 34] on div "Sales Orders boral Sales" at bounding box center [83, 32] width 131 height 11
type input "hose reeler"
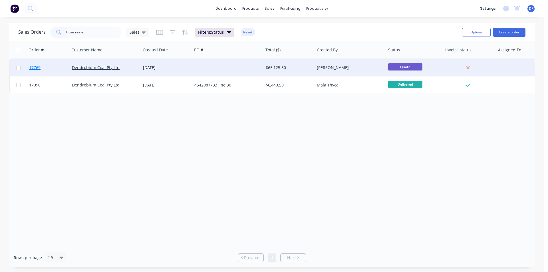
click at [36, 68] on span "17769" at bounding box center [34, 68] width 11 height 6
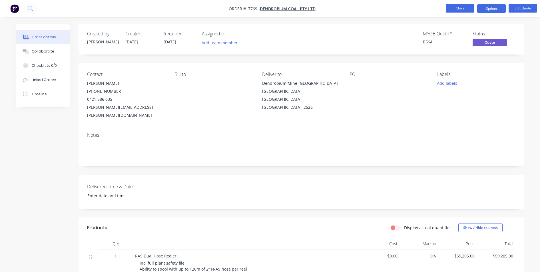
click at [464, 10] on button "Close" at bounding box center [460, 8] width 29 height 9
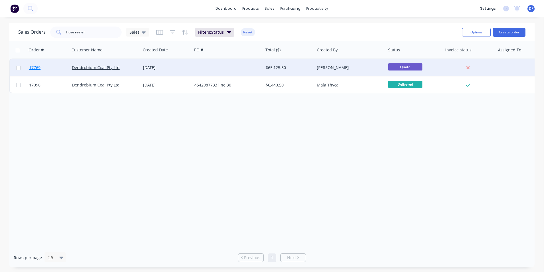
click at [38, 66] on span "17769" at bounding box center [34, 68] width 11 height 6
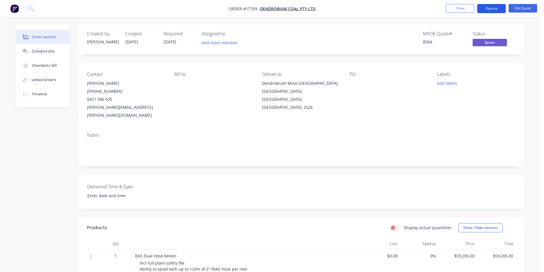
click at [496, 8] on button "Options" at bounding box center [491, 8] width 29 height 9
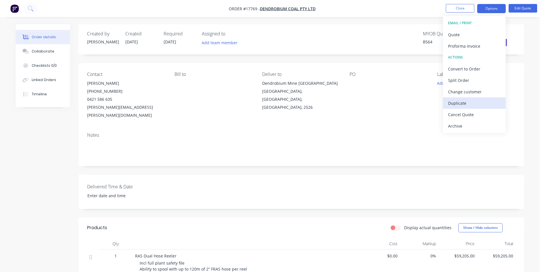
click at [475, 106] on div "Duplicate" at bounding box center [474, 103] width 53 height 8
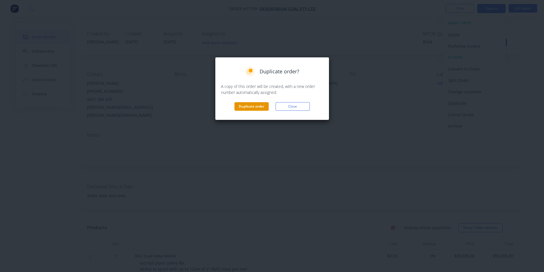
click at [247, 108] on button "Duplicate order" at bounding box center [251, 106] width 34 height 9
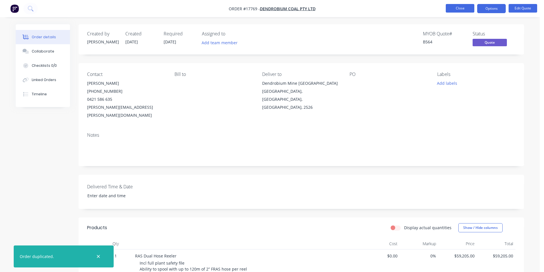
click at [461, 7] on button "Close" at bounding box center [460, 8] width 29 height 9
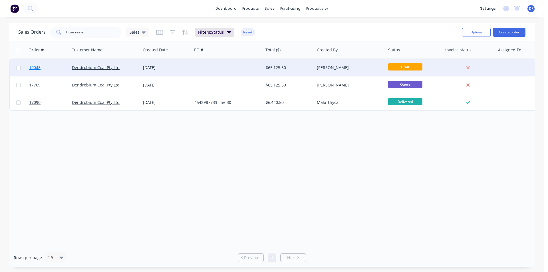
click at [30, 65] on span "19048" at bounding box center [34, 68] width 11 height 6
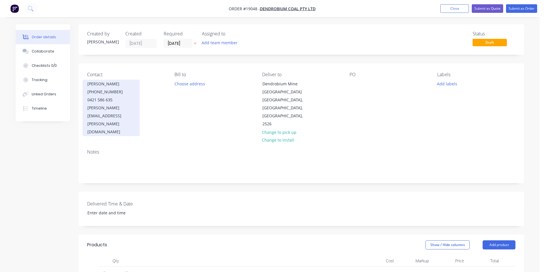
click at [130, 83] on div "[PERSON_NAME]" at bounding box center [110, 84] width 47 height 8
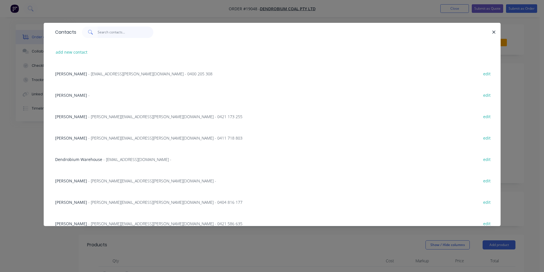
click at [120, 34] on input "text" at bounding box center [126, 32] width 56 height 11
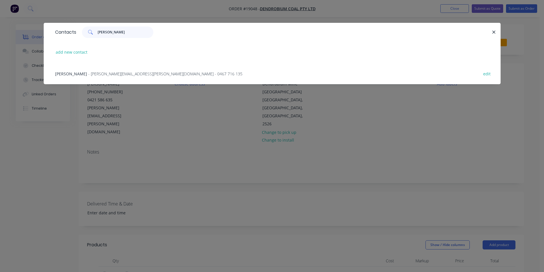
type input "[PERSON_NAME]"
click at [110, 72] on span "- [PERSON_NAME][EMAIL_ADDRESS][PERSON_NAME][DOMAIN_NAME] - 0467 716 135" at bounding box center [165, 73] width 154 height 5
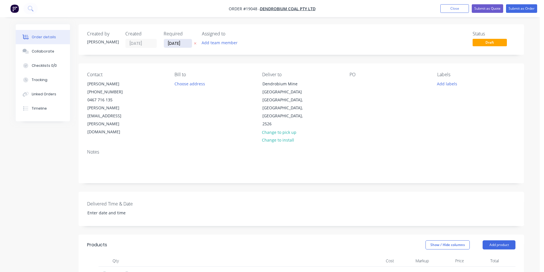
click at [184, 42] on input "[DATE]" at bounding box center [178, 43] width 28 height 9
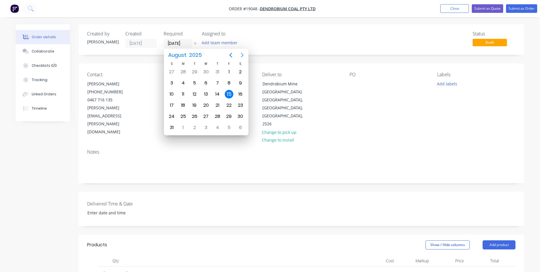
click at [242, 56] on icon "Next page" at bounding box center [242, 55] width 7 height 7
click at [171, 129] on div "30" at bounding box center [171, 127] width 9 height 9
type input "[DATE]"
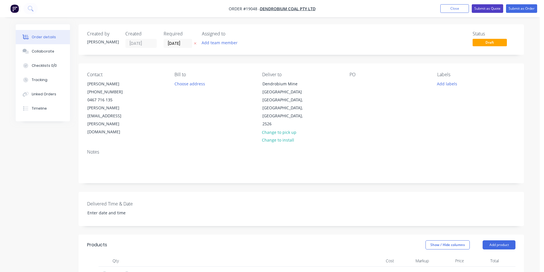
click at [491, 9] on button "Submit as Quote" at bounding box center [486, 8] width 31 height 9
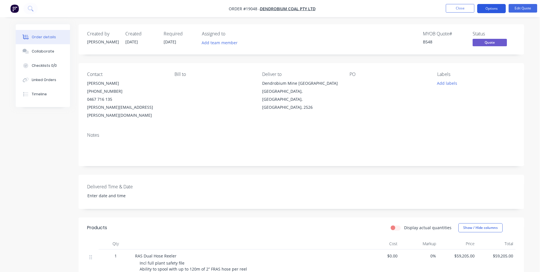
click at [497, 8] on button "Options" at bounding box center [491, 8] width 29 height 9
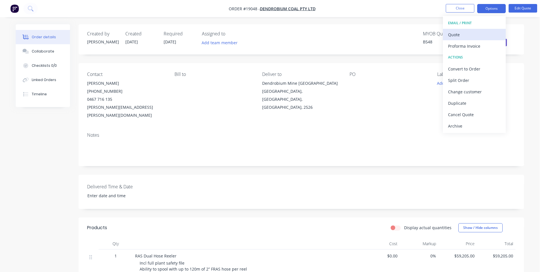
click at [462, 32] on div "Quote" at bounding box center [474, 35] width 53 height 8
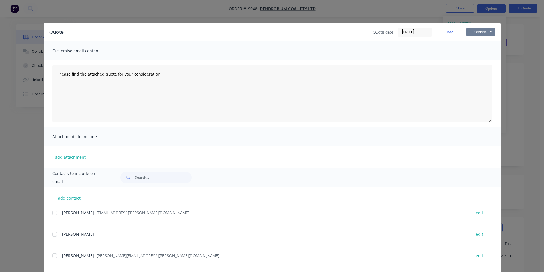
click at [481, 32] on button "Options" at bounding box center [480, 32] width 29 height 9
click at [479, 50] on button "Print" at bounding box center [484, 51] width 37 height 9
click at [448, 37] on div "Quote Quote date [DATE] Close Options Preview Print Email" at bounding box center [272, 32] width 457 height 19
click at [449, 31] on button "Close" at bounding box center [449, 32] width 29 height 9
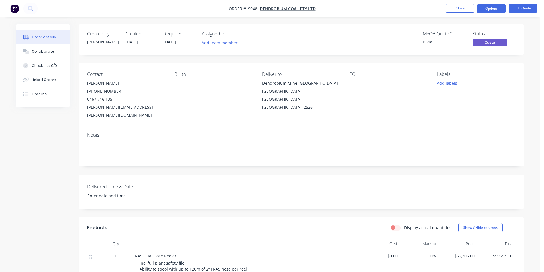
click at [17, 6] on img "button" at bounding box center [14, 8] width 9 height 9
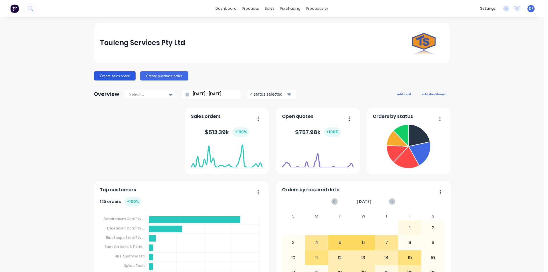
click at [119, 80] on button "Create sales order" at bounding box center [115, 75] width 42 height 9
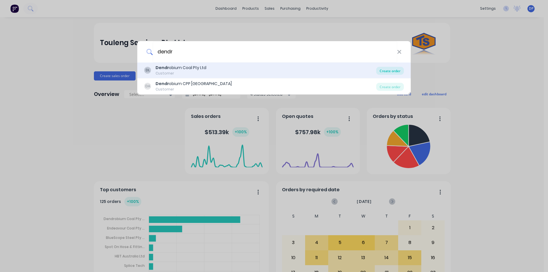
type input "dendr"
click at [386, 68] on div "Create order" at bounding box center [390, 71] width 28 height 8
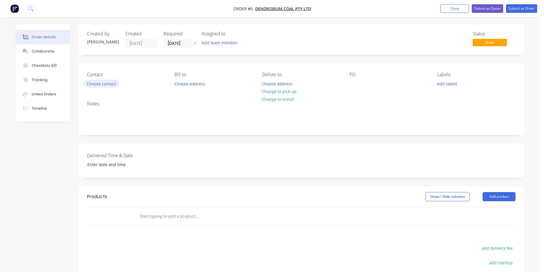
click at [105, 83] on button "Choose contact" at bounding box center [101, 84] width 35 height 8
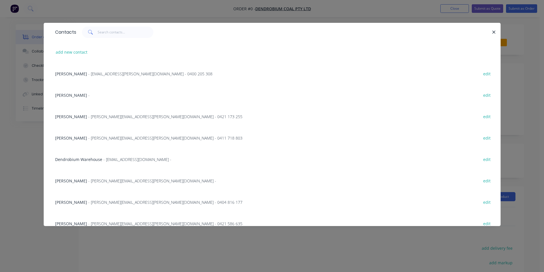
click at [102, 74] on span "- [EMAIL_ADDRESS][PERSON_NAME][DOMAIN_NAME] - 0400 205 308" at bounding box center [150, 73] width 124 height 5
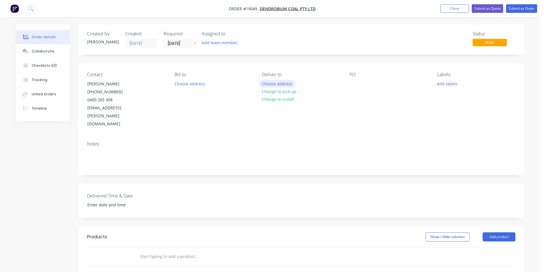
click at [276, 84] on button "Choose address" at bounding box center [277, 84] width 37 height 8
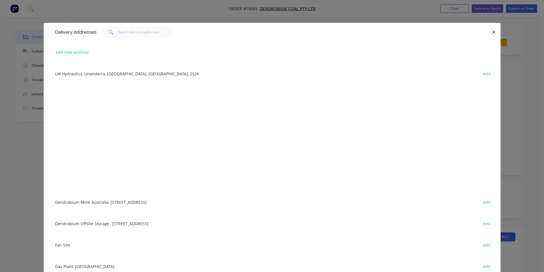
click at [97, 199] on div "Dendrobium Mine [GEOGRAPHIC_DATA], [STREET_ADDRESS] edit" at bounding box center [272, 201] width 440 height 21
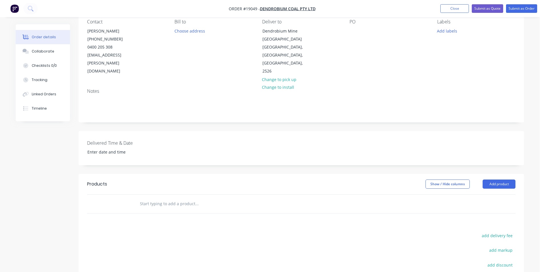
scroll to position [57, 0]
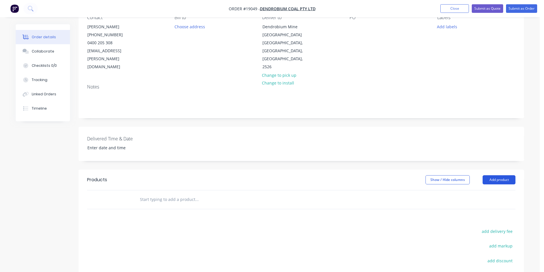
click at [497, 175] on button "Add product" at bounding box center [498, 179] width 33 height 9
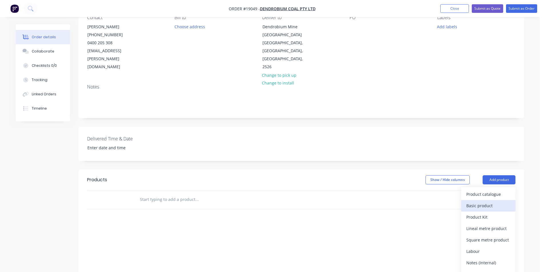
click at [483, 201] on div "Basic product" at bounding box center [488, 205] width 44 height 8
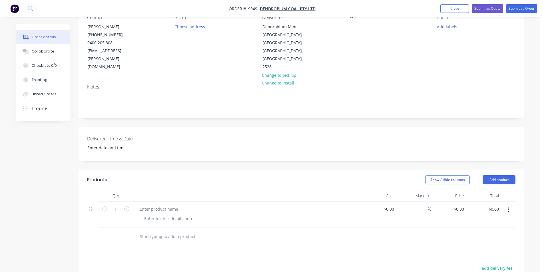
click at [124, 205] on button "button" at bounding box center [126, 208] width 7 height 6
type input "2"
click at [161, 205] on div at bounding box center [159, 209] width 48 height 8
click at [39, 49] on div "Collaborate" at bounding box center [43, 51] width 23 height 5
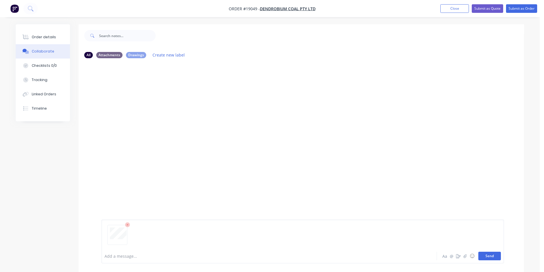
click at [493, 257] on button "Send" at bounding box center [489, 256] width 23 height 9
click at [47, 38] on div "Order details" at bounding box center [44, 37] width 24 height 5
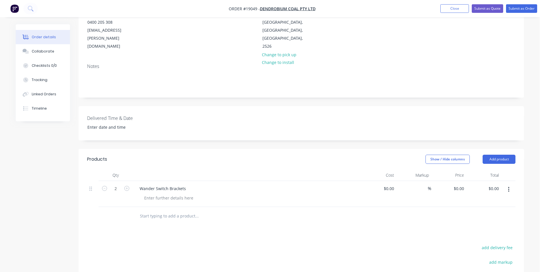
scroll to position [86, 0]
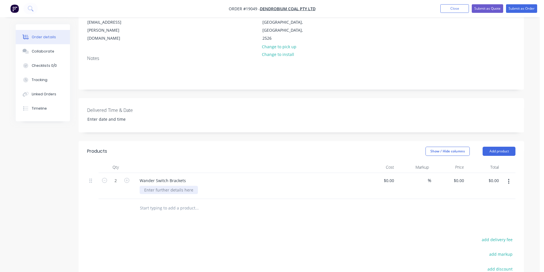
click at [165, 186] on div at bounding box center [169, 190] width 58 height 8
click at [292, 162] on div at bounding box center [247, 167] width 228 height 11
click at [462, 176] on input "0" at bounding box center [459, 180] width 13 height 8
type input "$245.00"
type input "$490.00"
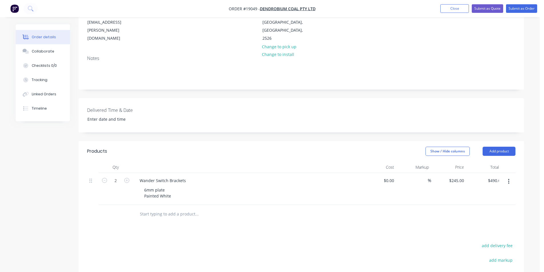
click at [455, 205] on div at bounding box center [301, 214] width 428 height 19
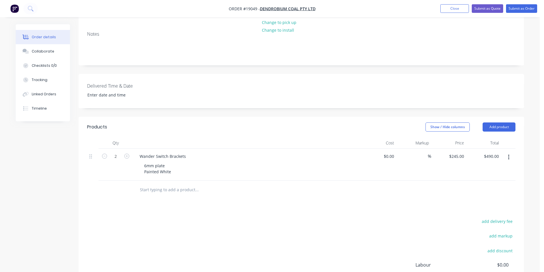
scroll to position [89, 0]
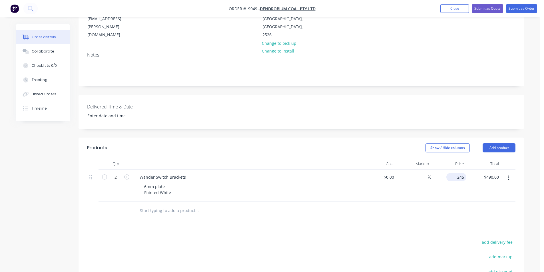
click at [455, 173] on div "245 $245.00" at bounding box center [456, 177] width 20 height 8
type input "$220.00"
type input "$440.00"
click at [425, 207] on div at bounding box center [301, 210] width 428 height 19
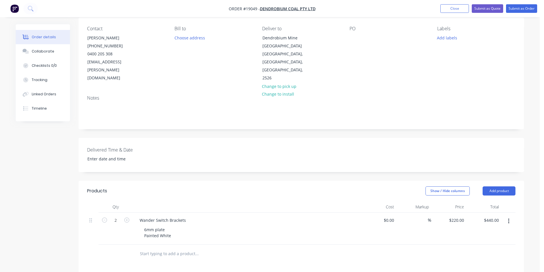
scroll to position [32, 0]
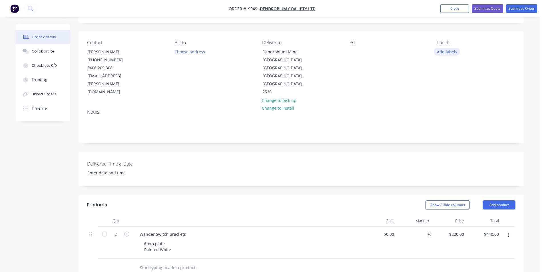
click at [454, 50] on button "Add labels" at bounding box center [447, 52] width 26 height 8
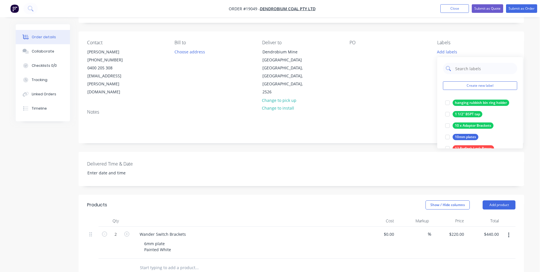
click at [470, 68] on input "text" at bounding box center [484, 68] width 60 height 11
type input "Wander"
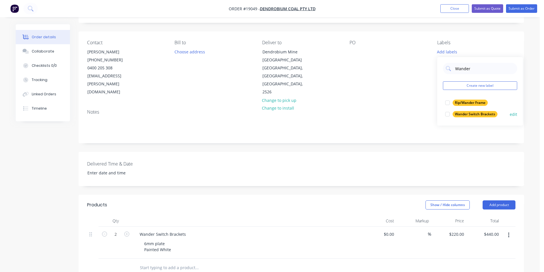
click at [447, 113] on div at bounding box center [447, 113] width 11 height 11
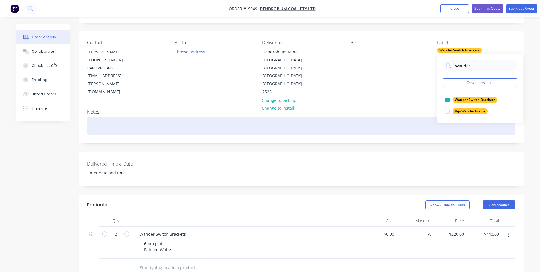
click at [412, 117] on div at bounding box center [301, 125] width 428 height 17
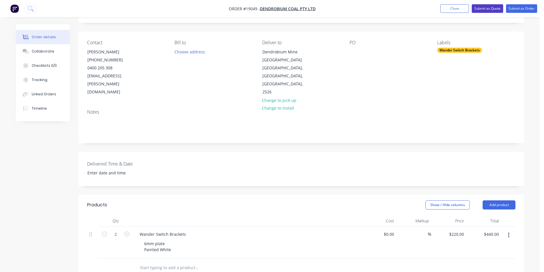
click at [482, 6] on button "Submit as Quote" at bounding box center [486, 8] width 31 height 9
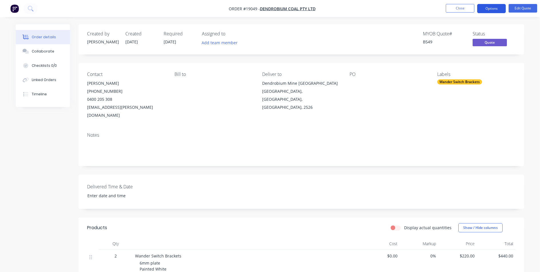
click at [486, 10] on button "Options" at bounding box center [491, 8] width 29 height 9
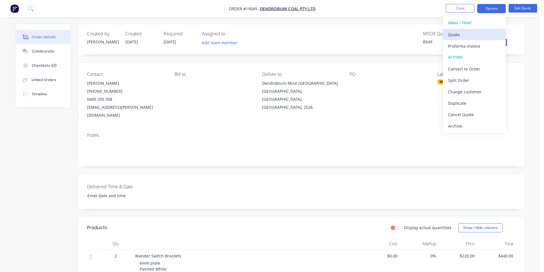
click at [470, 36] on div "Quote" at bounding box center [474, 35] width 53 height 8
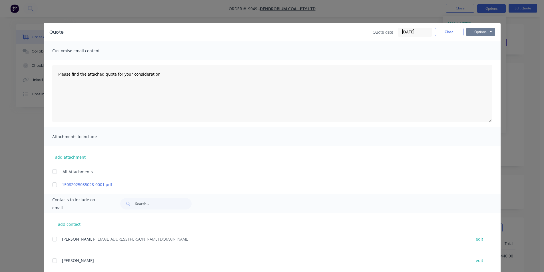
click at [479, 35] on button "Options" at bounding box center [480, 32] width 29 height 9
click at [479, 49] on button "Print" at bounding box center [484, 51] width 37 height 9
click at [448, 31] on button "Close" at bounding box center [449, 32] width 29 height 9
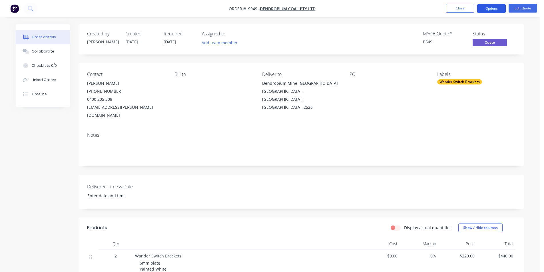
click at [496, 5] on button "Options" at bounding box center [491, 8] width 29 height 9
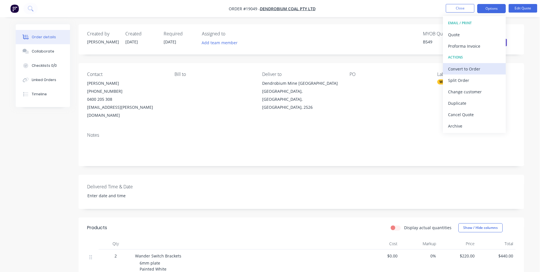
click at [481, 70] on div "Convert to Order" at bounding box center [474, 69] width 53 height 8
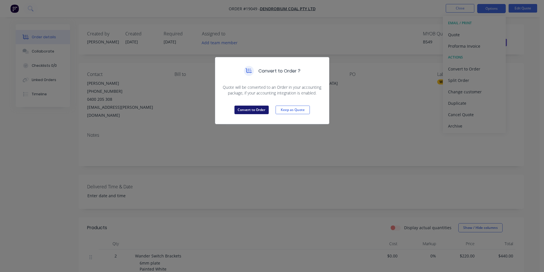
click at [253, 108] on button "Convert to Order" at bounding box center [251, 110] width 34 height 9
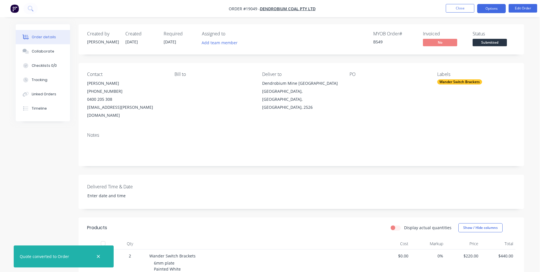
click at [492, 10] on button "Options" at bounding box center [491, 8] width 29 height 9
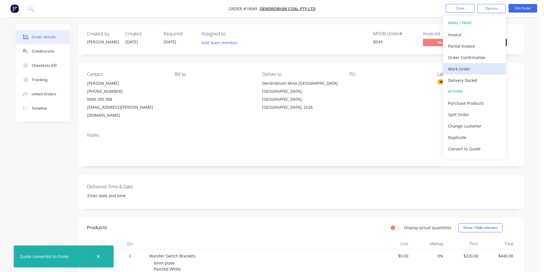
click at [474, 68] on div "Work Order" at bounding box center [474, 69] width 53 height 8
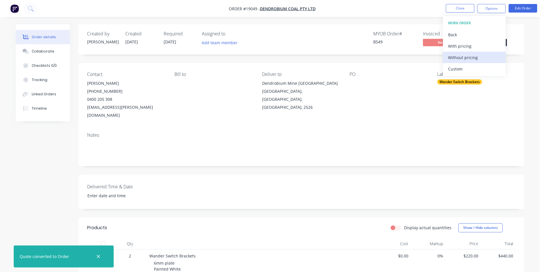
click at [471, 60] on div "Without pricing" at bounding box center [474, 57] width 53 height 8
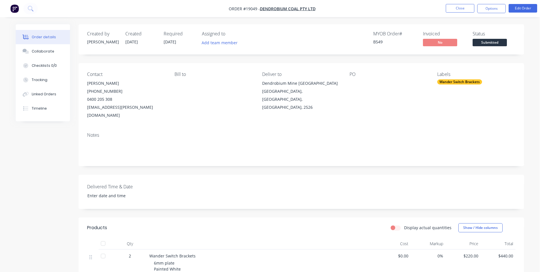
click at [395, 62] on div "Created by [PERSON_NAME] Created [DATE] Required [DATE] Assigned to Add team me…" at bounding box center [300, 197] width 445 height 346
click at [489, 45] on span "Submitted" at bounding box center [489, 42] width 34 height 7
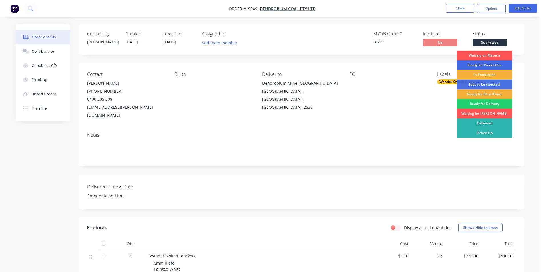
click at [482, 63] on div "Ready for Production" at bounding box center [484, 65] width 55 height 10
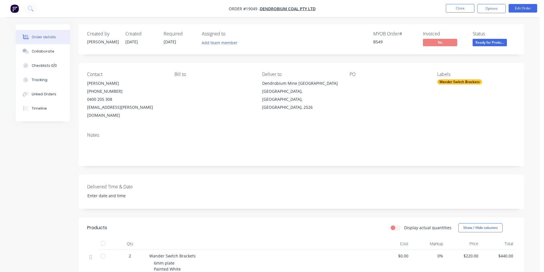
click at [13, 10] on img "button" at bounding box center [14, 8] width 9 height 9
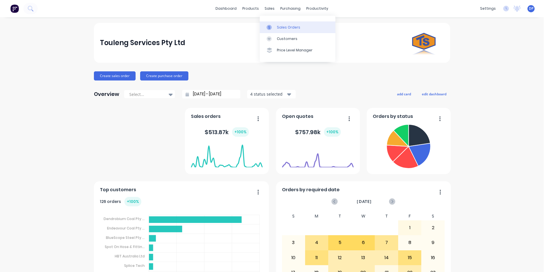
click at [286, 23] on link "Sales Orders" at bounding box center [298, 26] width 76 height 11
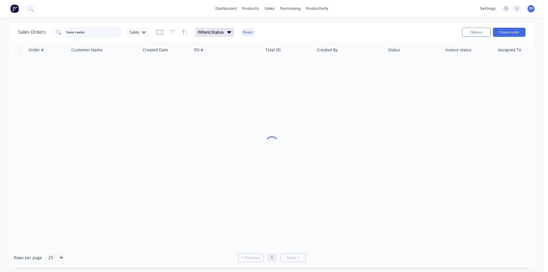
click at [75, 31] on input "hose reeler" at bounding box center [94, 32] width 56 height 11
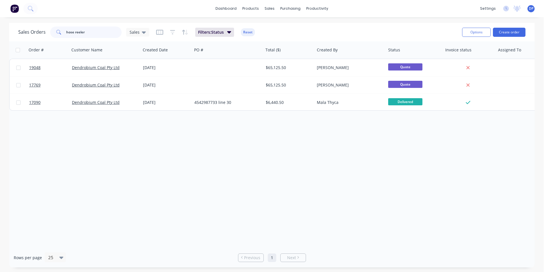
drag, startPoint x: 97, startPoint y: 31, endPoint x: 18, endPoint y: 38, distance: 79.6
click at [18, 38] on div "Sales Orders hose reeler Sales Filters: Status Reset Options Create order" at bounding box center [271, 32] width 525 height 19
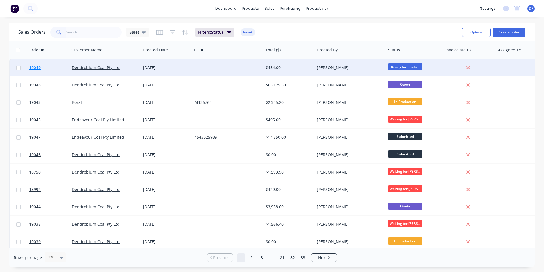
click at [37, 67] on span "19049" at bounding box center [34, 68] width 11 height 6
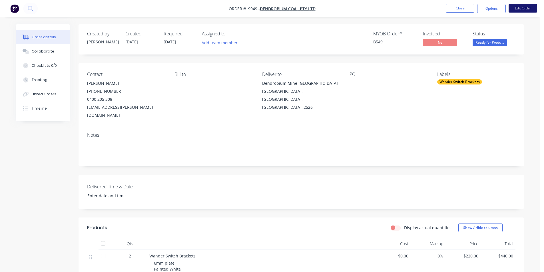
click at [519, 9] on button "Edit Order" at bounding box center [522, 8] width 29 height 9
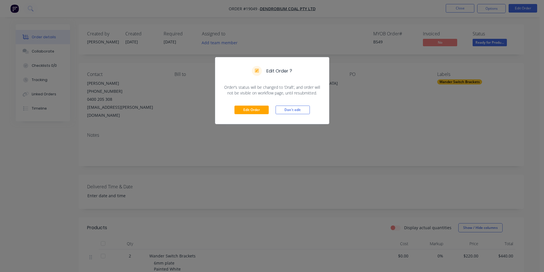
click at [496, 120] on div "Edit Order ? Order’s status will be changed to ‘Draft’, and order will not be v…" at bounding box center [272, 136] width 544 height 272
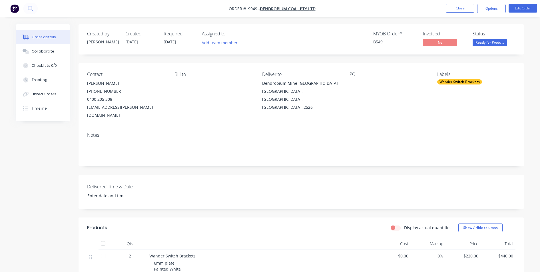
click at [12, 6] on img "button" at bounding box center [14, 8] width 9 height 9
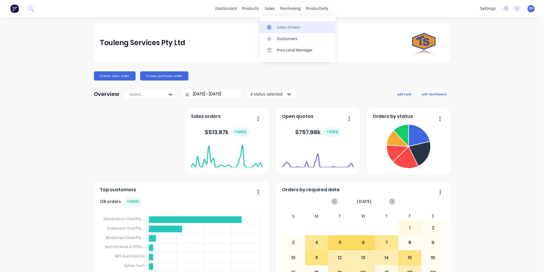
click at [293, 29] on div "Sales Orders" at bounding box center [288, 27] width 23 height 5
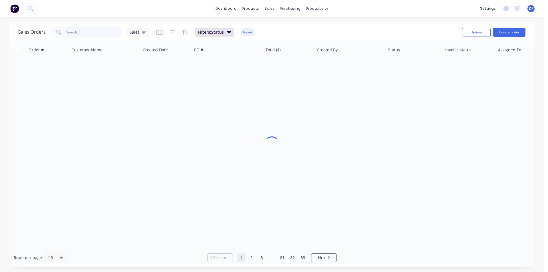
click at [101, 34] on input "text" at bounding box center [94, 32] width 56 height 11
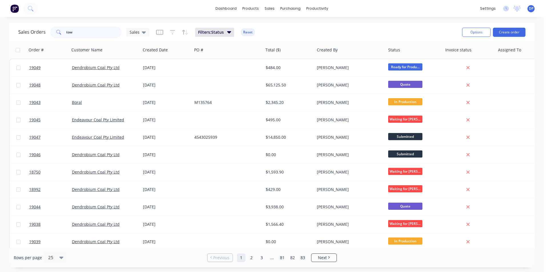
type input "tow"
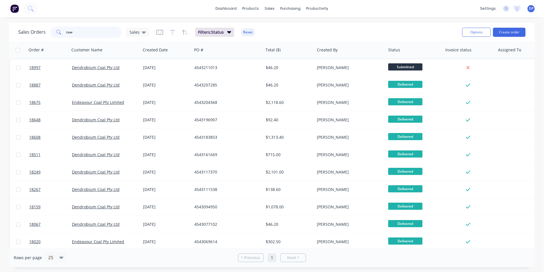
drag, startPoint x: 82, startPoint y: 36, endPoint x: 34, endPoint y: 34, distance: 48.3
click at [34, 34] on div "Sales Orders tow Sales" at bounding box center [83, 32] width 131 height 11
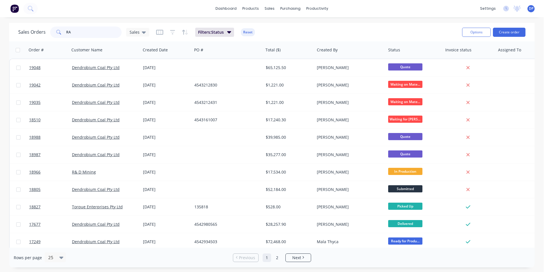
type input "R"
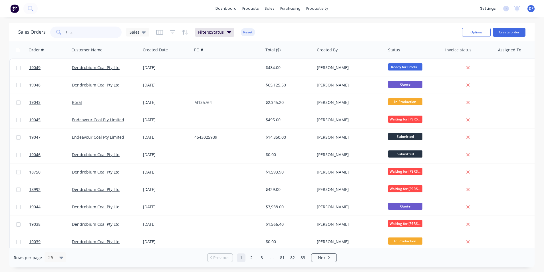
type input "hitch"
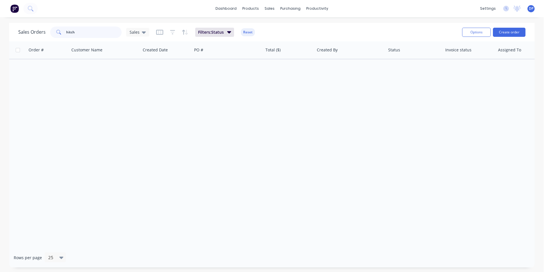
drag, startPoint x: 97, startPoint y: 36, endPoint x: 49, endPoint y: 35, distance: 47.7
click at [49, 35] on div "Sales Orders hitch Sales" at bounding box center [83, 32] width 131 height 11
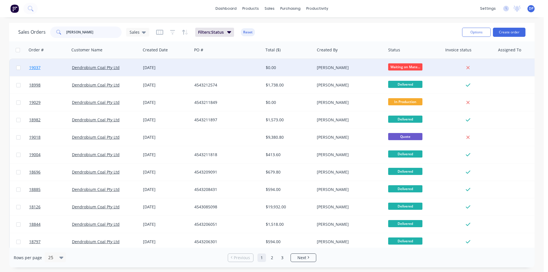
type input "[PERSON_NAME]"
click at [36, 68] on span "19037" at bounding box center [34, 68] width 11 height 6
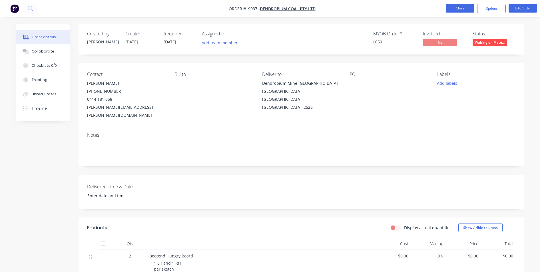
click at [470, 6] on button "Close" at bounding box center [460, 8] width 29 height 9
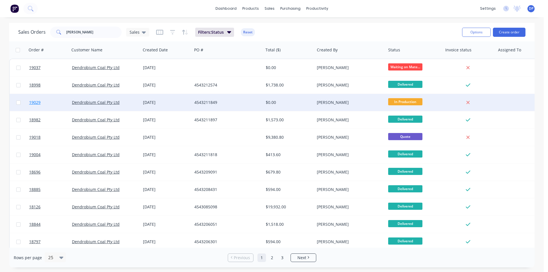
click at [35, 102] on span "19029" at bounding box center [34, 103] width 11 height 6
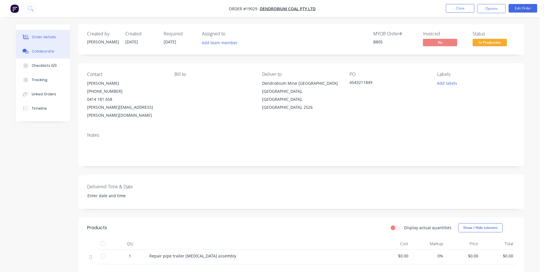
click at [54, 54] on button "Collaborate" at bounding box center [43, 51] width 54 height 14
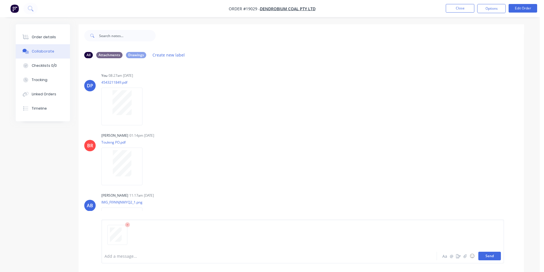
click at [491, 257] on button "Send" at bounding box center [489, 256] width 23 height 9
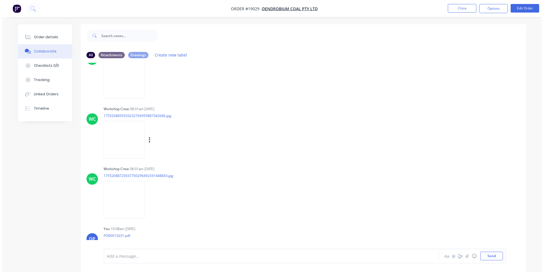
scroll to position [1797, 0]
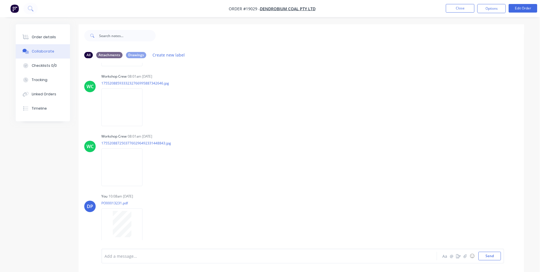
click at [14, 8] on img "button" at bounding box center [14, 8] width 9 height 9
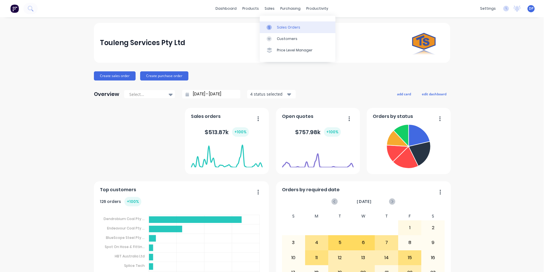
click at [281, 25] on div "Sales Orders" at bounding box center [288, 27] width 23 height 5
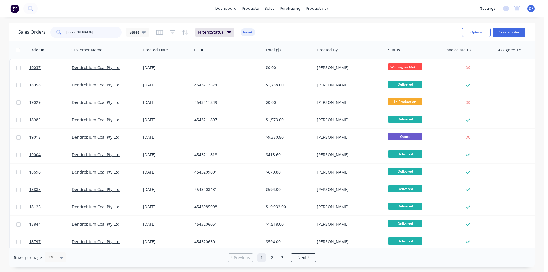
drag, startPoint x: 102, startPoint y: 32, endPoint x: 46, endPoint y: 37, distance: 55.9
click at [46, 37] on div "Sales Orders [PERSON_NAME]" at bounding box center [83, 32] width 131 height 11
paste input "4543209388"
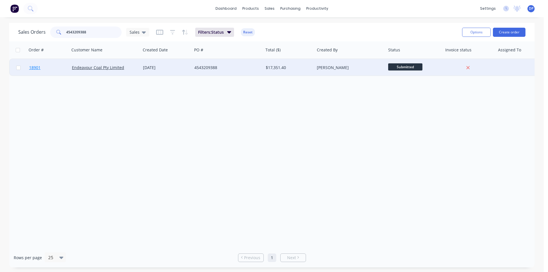
type input "4543209388"
click at [37, 67] on span "18901" at bounding box center [34, 68] width 11 height 6
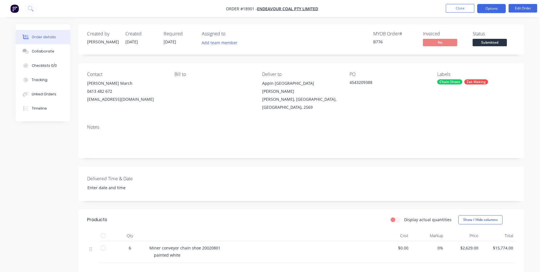
click at [491, 9] on button "Options" at bounding box center [491, 8] width 29 height 9
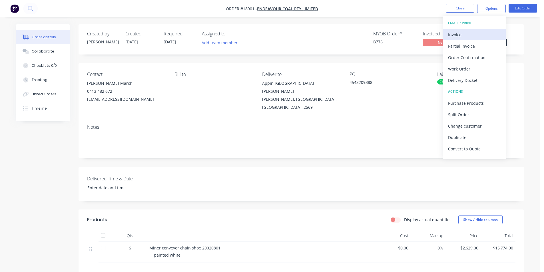
click at [468, 33] on div "Invoice" at bounding box center [474, 35] width 53 height 8
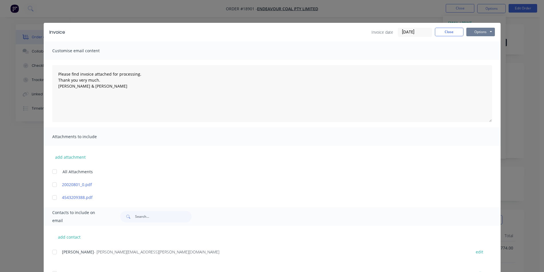
click at [473, 33] on button "Options" at bounding box center [480, 32] width 29 height 9
click at [488, 51] on button "Print" at bounding box center [484, 51] width 37 height 9
type textarea "Please find invoice attached for processing. Thank you very much. [PERSON_NAME]…"
click at [448, 29] on button "Close" at bounding box center [449, 32] width 29 height 9
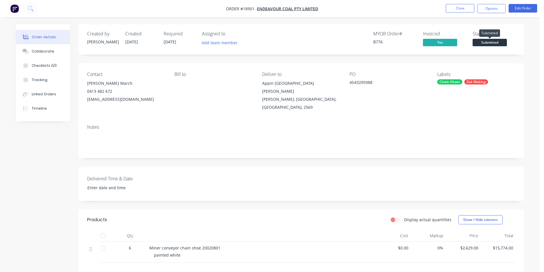
click at [483, 41] on span "Submitted" at bounding box center [489, 42] width 34 height 7
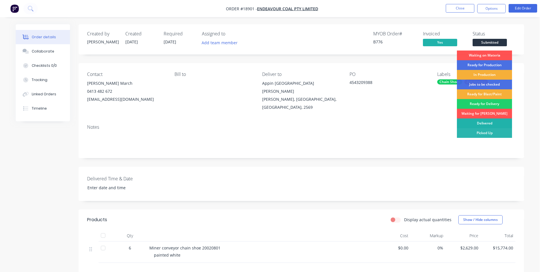
click at [489, 120] on div "Delivered" at bounding box center [484, 123] width 55 height 10
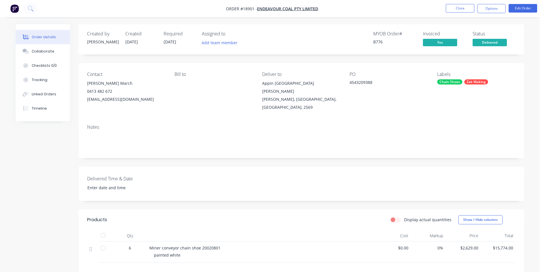
click at [15, 5] on img "button" at bounding box center [14, 8] width 9 height 9
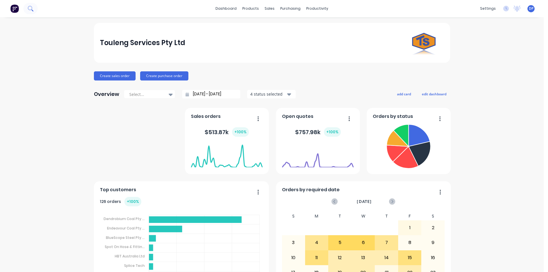
click at [29, 8] on icon at bounding box center [30, 8] width 5 height 5
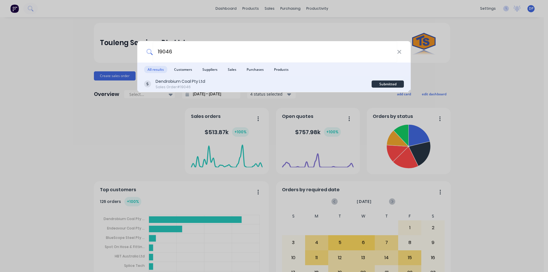
type input "19046"
click at [196, 83] on div "Dendrobium Coal Pty Ltd" at bounding box center [181, 81] width 50 height 6
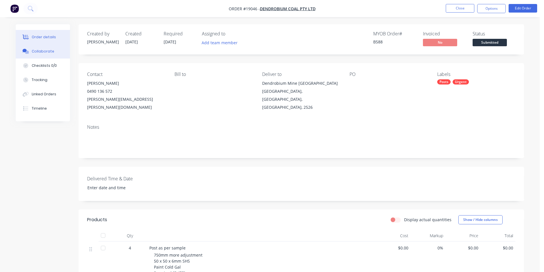
click at [35, 53] on div "Collaborate" at bounding box center [43, 51] width 23 height 5
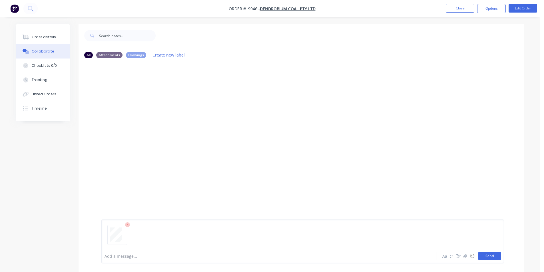
click at [492, 253] on button "Send" at bounding box center [489, 256] width 23 height 9
click at [483, 255] on button "Send" at bounding box center [489, 256] width 23 height 9
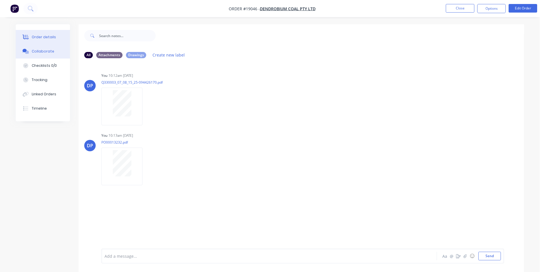
click at [28, 35] on icon at bounding box center [26, 37] width 7 height 5
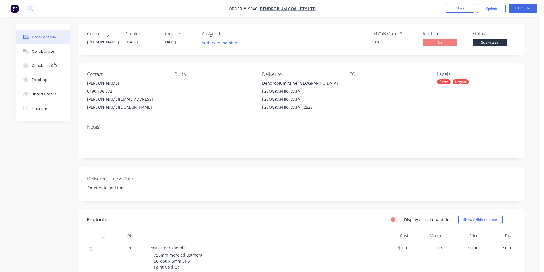
click at [15, 7] on img "button" at bounding box center [14, 8] width 9 height 9
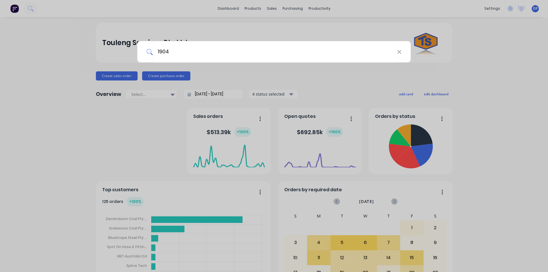
type input "19043"
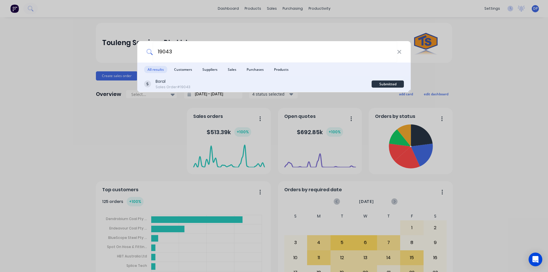
click at [199, 81] on div "Boral Sales Order #19043" at bounding box center [257, 83] width 227 height 11
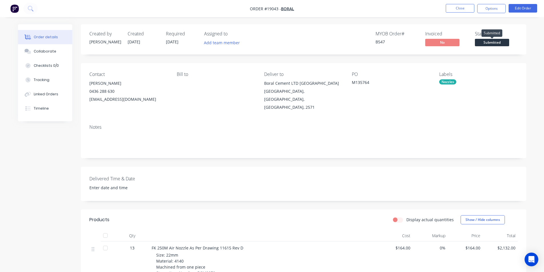
click at [495, 43] on span "Submitted" at bounding box center [492, 42] width 34 height 7
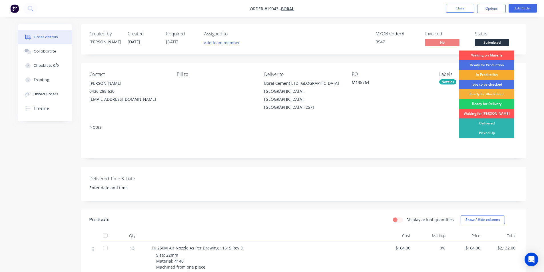
click at [490, 71] on div "In Production" at bounding box center [486, 75] width 55 height 10
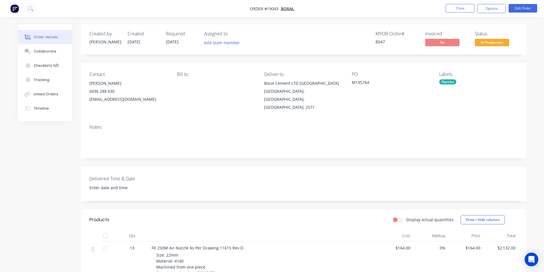
click at [453, 82] on div "Nozzles" at bounding box center [447, 81] width 17 height 5
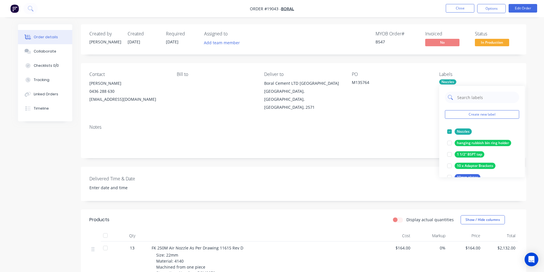
click at [473, 96] on input "text" at bounding box center [486, 97] width 60 height 11
type input "zak"
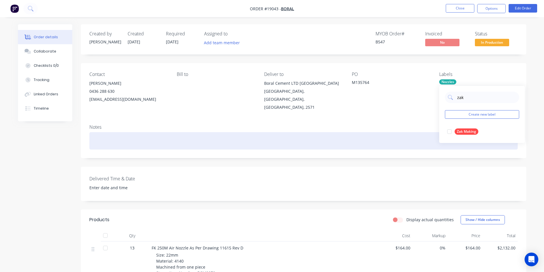
drag, startPoint x: 450, startPoint y: 130, endPoint x: 416, endPoint y: 131, distance: 34.0
click at [450, 130] on div at bounding box center [449, 131] width 11 height 11
click at [416, 132] on div at bounding box center [303, 140] width 428 height 17
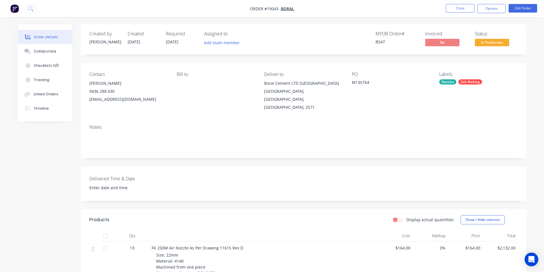
click at [13, 8] on img "button" at bounding box center [14, 8] width 9 height 9
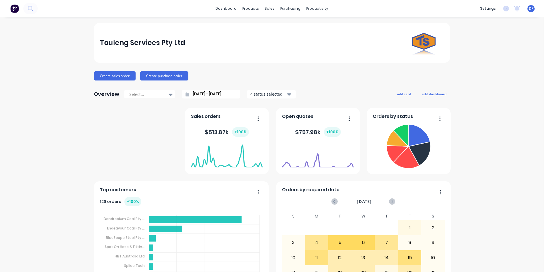
click at [269, 13] on div "dashboard products sales purchasing productivity dashboard products Product Cat…" at bounding box center [272, 8] width 544 height 17
click at [269, 12] on div "sales" at bounding box center [270, 8] width 16 height 9
click at [295, 33] on link "Sales Orders" at bounding box center [298, 26] width 76 height 11
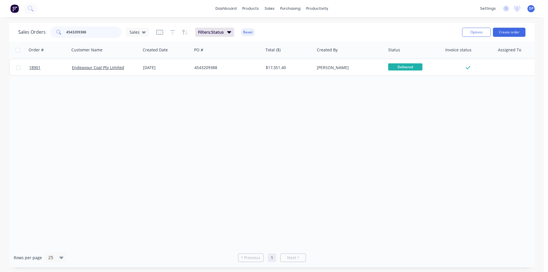
click at [98, 29] on input "4543209388" at bounding box center [94, 32] width 56 height 11
drag, startPoint x: 98, startPoint y: 29, endPoint x: 20, endPoint y: 41, distance: 78.9
click at [20, 41] on div "Sales Orders 4543209388 Sales Filters: Status Reset Options Create order Order …" at bounding box center [271, 145] width 525 height 245
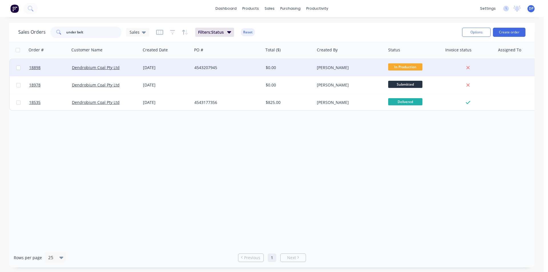
type input "under belt"
click at [29, 70] on div at bounding box center [48, 67] width 43 height 17
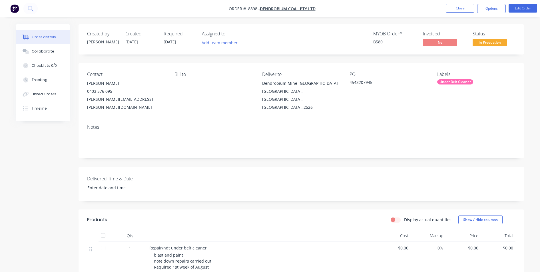
drag, startPoint x: 46, startPoint y: 47, endPoint x: 148, endPoint y: 67, distance: 104.7
click at [46, 47] on button "Collaborate" at bounding box center [43, 51] width 54 height 14
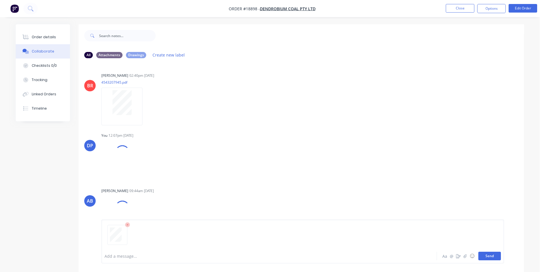
click at [490, 256] on button "Send" at bounding box center [489, 256] width 23 height 9
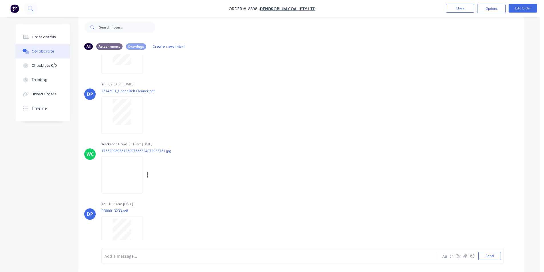
scroll to position [3236, 0]
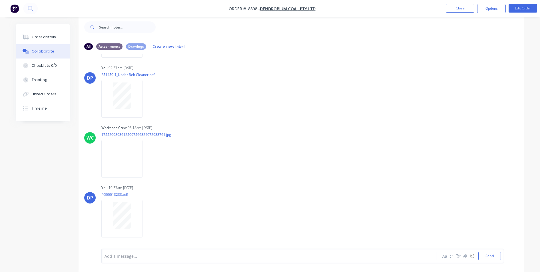
click at [12, 7] on img "button" at bounding box center [14, 8] width 9 height 9
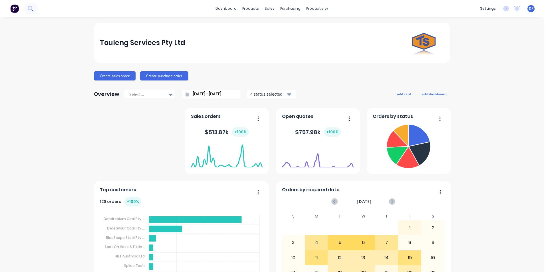
click at [34, 10] on button at bounding box center [30, 8] width 14 height 11
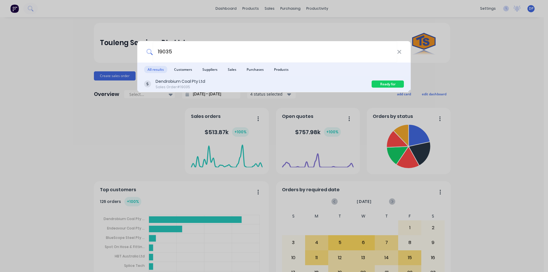
type input "19035"
click at [202, 84] on div "Dendrobium Coal Pty Ltd" at bounding box center [181, 81] width 50 height 6
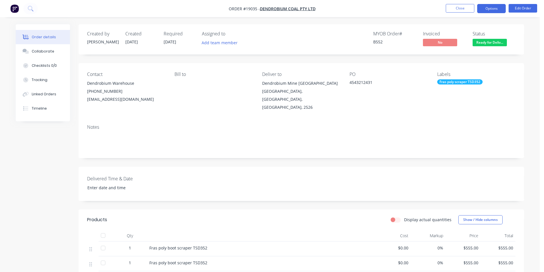
click at [497, 5] on button "Options" at bounding box center [491, 8] width 29 height 9
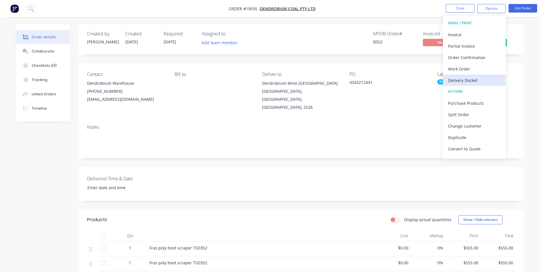
click at [477, 76] on div "Delivery Docket" at bounding box center [474, 80] width 53 height 8
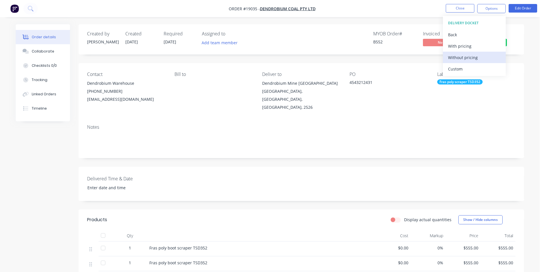
click at [468, 58] on div "Without pricing" at bounding box center [474, 57] width 53 height 8
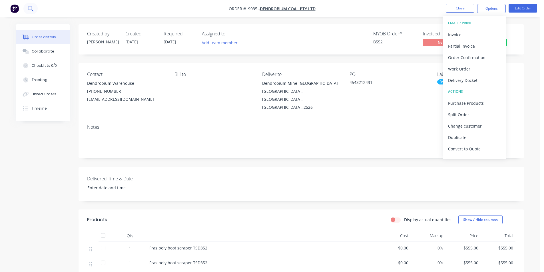
click at [33, 9] on button at bounding box center [30, 8] width 14 height 11
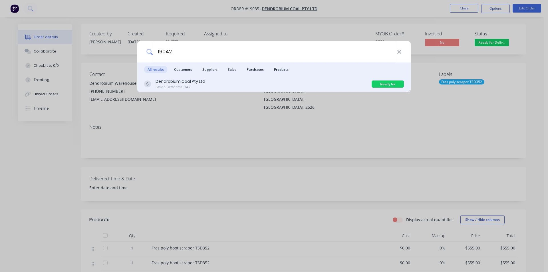
type input "19042"
click at [202, 85] on div "Sales Order #19042" at bounding box center [181, 86] width 50 height 5
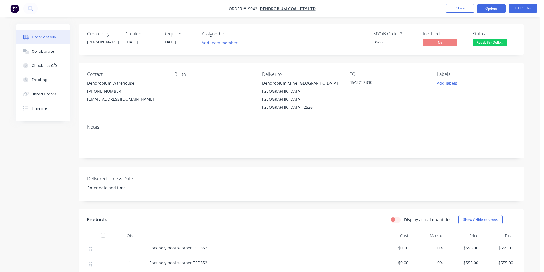
click at [494, 7] on button "Options" at bounding box center [491, 8] width 29 height 9
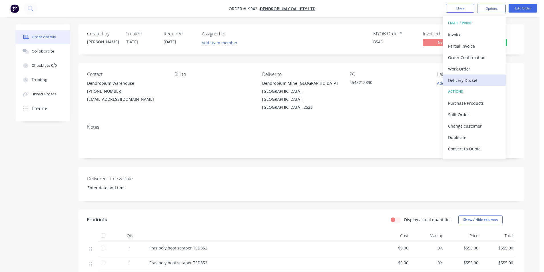
click at [474, 79] on div "Delivery Docket" at bounding box center [474, 80] width 53 height 8
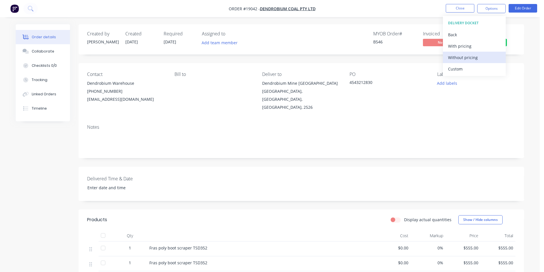
click at [473, 58] on div "Without pricing" at bounding box center [474, 57] width 53 height 8
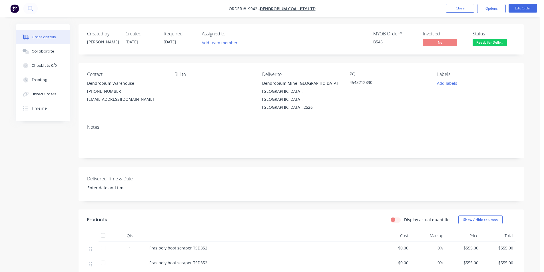
click at [15, 10] on img "button" at bounding box center [14, 8] width 9 height 9
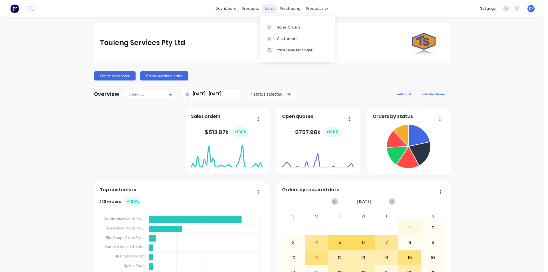
click at [265, 13] on div "sales" at bounding box center [270, 8] width 16 height 9
click at [294, 26] on div "Sales Orders" at bounding box center [288, 27] width 23 height 5
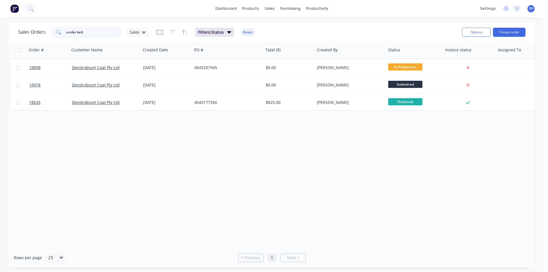
drag, startPoint x: 96, startPoint y: 32, endPoint x: 43, endPoint y: 37, distance: 52.7
click at [43, 37] on div "Sales Orders under belt Sales" at bounding box center [83, 32] width 131 height 11
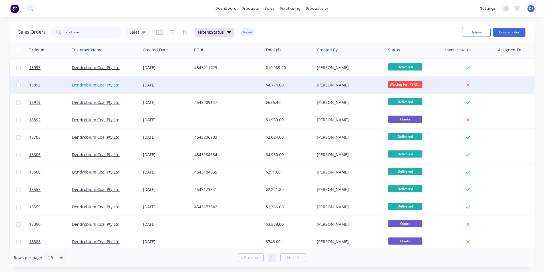
type input "rod pow"
click at [100, 87] on link "Dendrobium Coal Pty Ltd" at bounding box center [96, 84] width 48 height 5
click at [29, 86] on span "18893" at bounding box center [34, 85] width 11 height 6
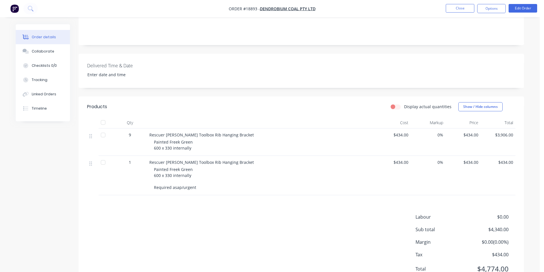
scroll to position [114, 0]
drag, startPoint x: 148, startPoint y: 132, endPoint x: 247, endPoint y: 131, distance: 98.8
click at [247, 131] on div "Rescuer Stanley Toolbox Rib Hanging Bracket Painted Freek Green 600 x 330 inter…" at bounding box center [261, 140] width 228 height 27
copy span "Rescuer Stanley Toolbox Rib Hanging Bracket"
click at [18, 9] on img "button" at bounding box center [14, 8] width 9 height 9
